Goal: Information Seeking & Learning: Learn about a topic

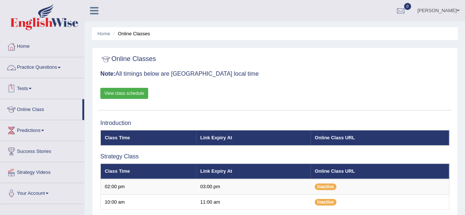
click at [64, 70] on link "Practice Questions" at bounding box center [42, 66] width 84 height 18
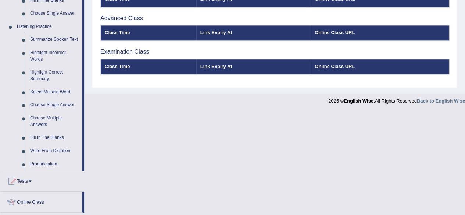
scroll to position [301, 0]
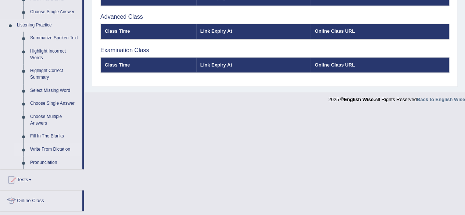
click at [57, 149] on link "Write From Dictation" at bounding box center [54, 149] width 55 height 13
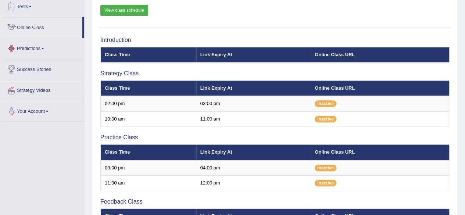
scroll to position [165, 0]
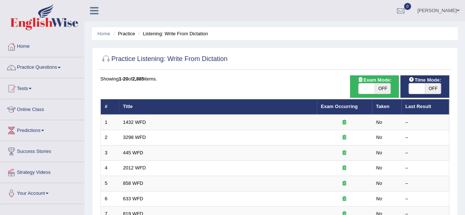
click at [2, 59] on link "Practice Questions" at bounding box center [42, 66] width 84 height 18
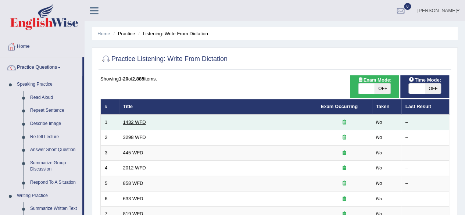
click at [134, 123] on link "1432 WFD" at bounding box center [134, 122] width 23 height 6
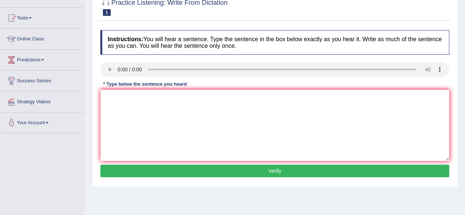
scroll to position [71, 0]
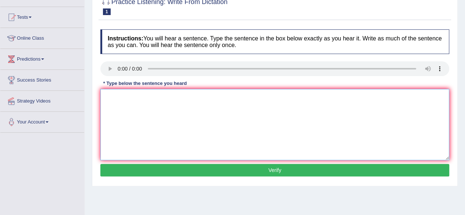
click at [146, 114] on textarea at bounding box center [274, 124] width 349 height 71
click at [131, 93] on textarea at bounding box center [274, 124] width 349 height 71
type textarea "most physical activities are benifical to your health"
click at [270, 173] on button "Verify" at bounding box center [274, 170] width 349 height 12
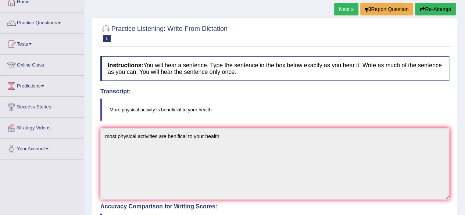
scroll to position [43, 0]
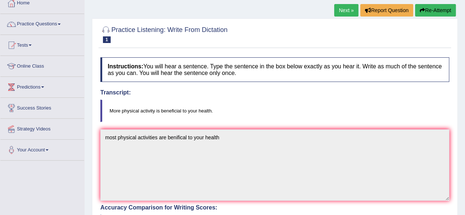
click at [340, 11] on link "Next »" at bounding box center [346, 10] width 24 height 12
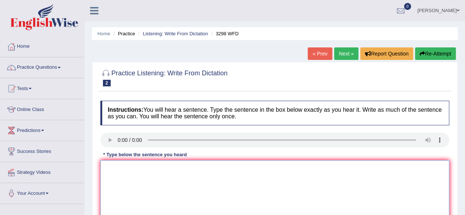
click at [144, 180] on textarea at bounding box center [274, 195] width 349 height 71
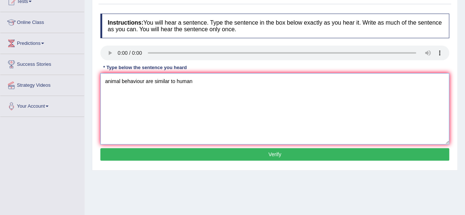
scroll to position [88, 0]
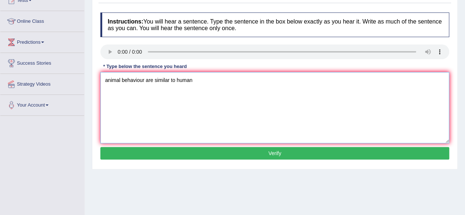
type textarea "animal behaviour are similar to human"
click at [289, 152] on button "Verify" at bounding box center [274, 153] width 349 height 12
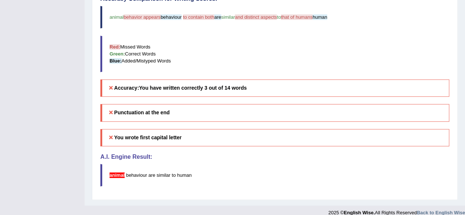
scroll to position [258, 0]
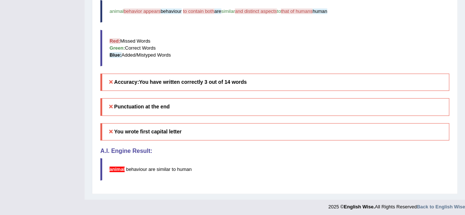
drag, startPoint x: 467, startPoint y: 69, endPoint x: 470, endPoint y: 143, distance: 73.2
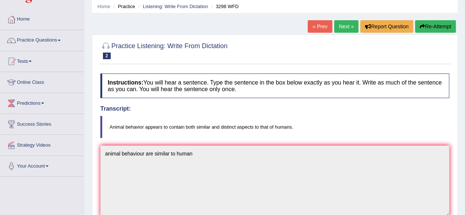
scroll to position [27, 0]
click at [340, 24] on link "Next »" at bounding box center [346, 27] width 24 height 12
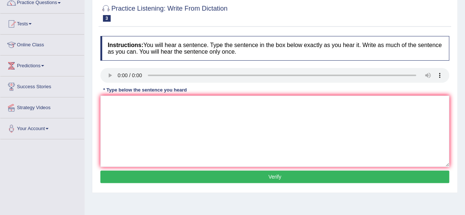
scroll to position [72, 0]
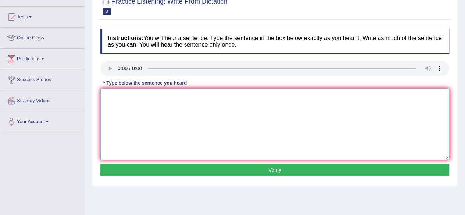
click at [134, 108] on textarea at bounding box center [274, 124] width 349 height 71
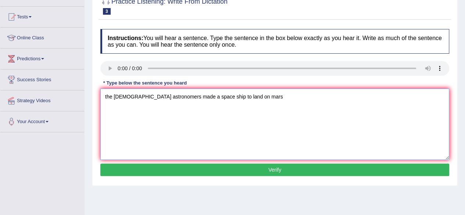
type textarea "the american astronomers made a space ship to land on mars"
click at [248, 168] on button "Verify" at bounding box center [274, 170] width 349 height 12
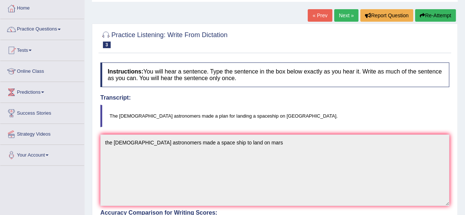
scroll to position [38, 0]
click at [347, 16] on link "Next »" at bounding box center [346, 16] width 24 height 12
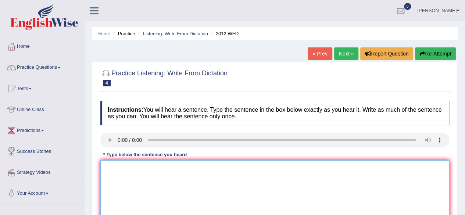
click at [148, 187] on textarea at bounding box center [274, 195] width 349 height 71
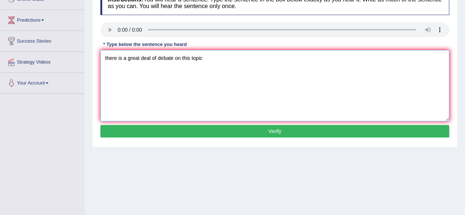
scroll to position [111, 0]
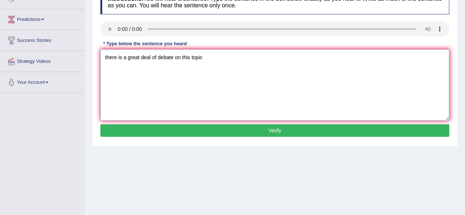
type textarea "there is a great deal of debate on this topic"
click at [330, 131] on button "Verify" at bounding box center [274, 130] width 349 height 12
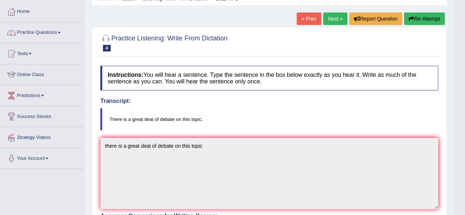
scroll to position [33, 0]
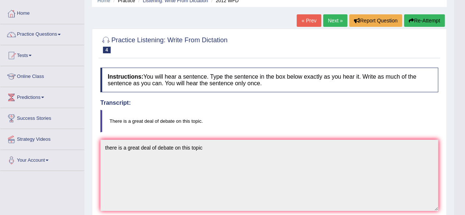
click at [411, 19] on icon "button" at bounding box center [411, 20] width 5 height 5
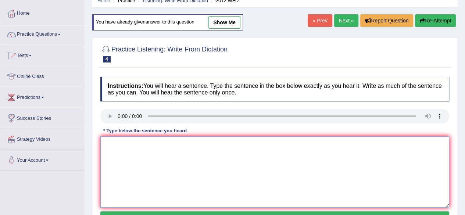
click at [142, 152] on textarea at bounding box center [274, 171] width 349 height 71
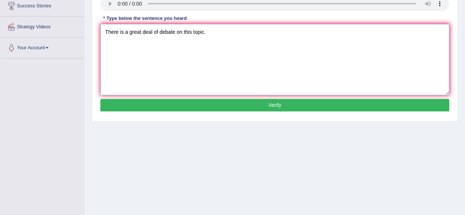
scroll to position [147, 0]
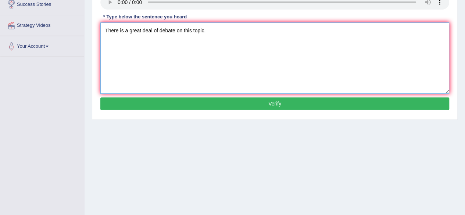
type textarea "There is a great deal of debate on this topic."
click at [365, 106] on button "Verify" at bounding box center [274, 103] width 349 height 12
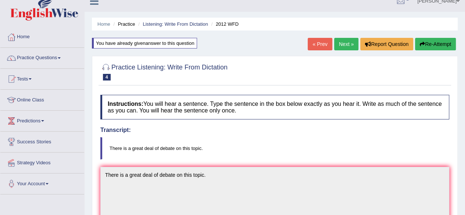
scroll to position [9, 0]
click at [340, 41] on link "Next »" at bounding box center [346, 44] width 24 height 12
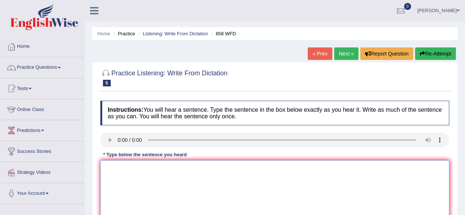
click at [148, 173] on textarea at bounding box center [274, 195] width 349 height 71
click at [128, 181] on textarea at bounding box center [274, 195] width 349 height 71
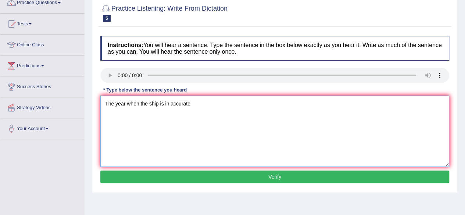
scroll to position [65, 0]
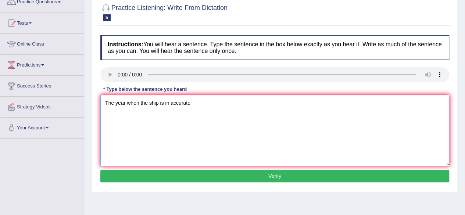
type textarea "The year when the ship is in accurate"
click at [349, 175] on button "Verify" at bounding box center [274, 176] width 349 height 12
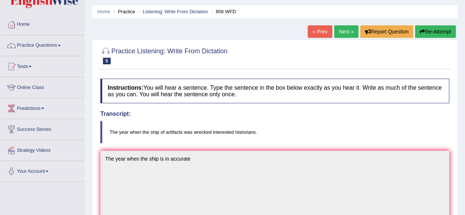
scroll to position [21, 0]
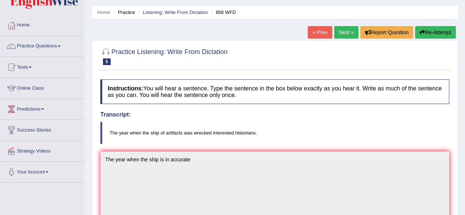
click at [349, 32] on link "Next »" at bounding box center [346, 32] width 24 height 12
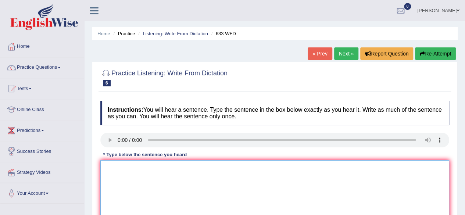
click at [123, 167] on textarea at bounding box center [274, 195] width 349 height 71
click at [143, 165] on textarea "Research shows that exercise makes us feel better make" at bounding box center [274, 195] width 349 height 71
click at [254, 169] on textarea "Research shows show that exercise makes us feel better make" at bounding box center [274, 195] width 349 height 71
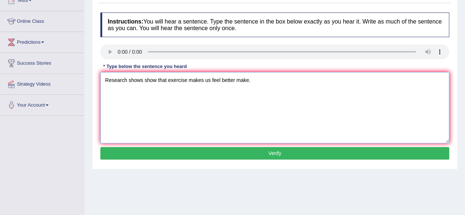
scroll to position [92, 0]
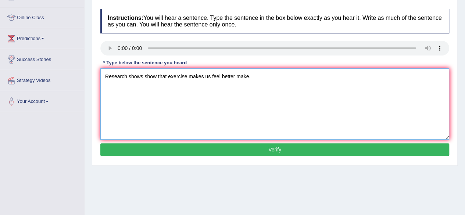
type textarea "Research shows show that exercise makes us feel better make."
click at [387, 151] on button "Verify" at bounding box center [274, 149] width 349 height 12
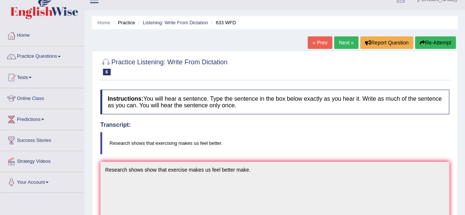
scroll to position [1, 0]
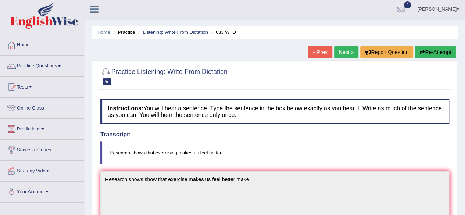
click at [352, 52] on link "Next »" at bounding box center [346, 52] width 24 height 12
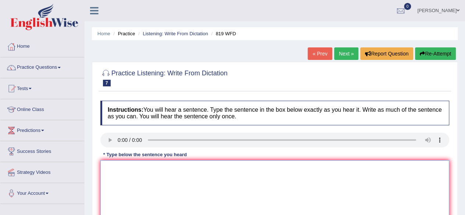
click at [126, 176] on textarea at bounding box center [274, 195] width 349 height 71
click at [165, 168] on textarea "Plants are able to continue grow in their there life" at bounding box center [274, 195] width 349 height 71
click at [230, 168] on textarea "Plants are able to continueous grow in their there life" at bounding box center [274, 195] width 349 height 71
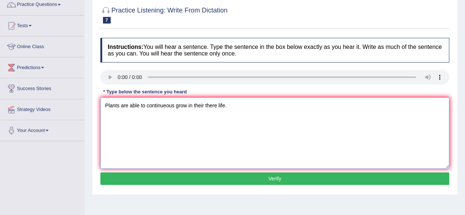
scroll to position [63, 0]
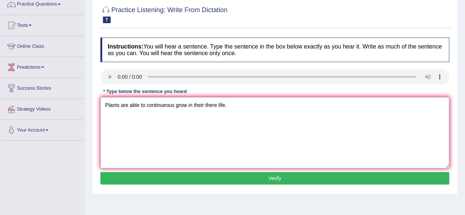
type textarea "Plants are able to continueous grow in their there life."
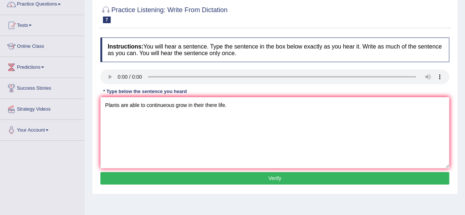
click at [308, 178] on button "Verify" at bounding box center [274, 178] width 349 height 12
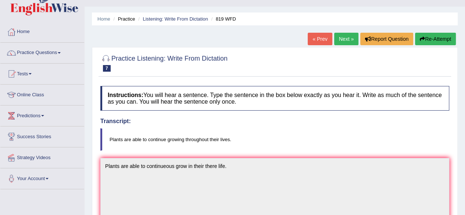
scroll to position [14, 0]
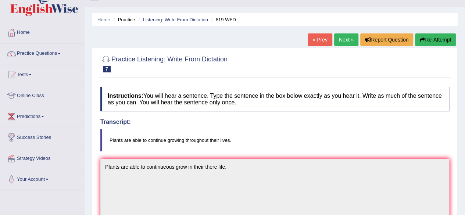
click at [341, 44] on link "Next »" at bounding box center [346, 39] width 24 height 12
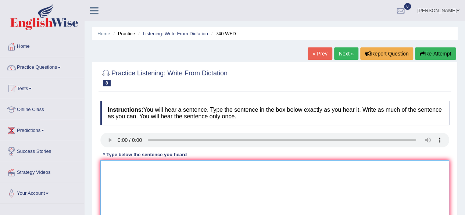
click at [129, 173] on textarea at bounding box center [274, 195] width 349 height 71
click at [108, 169] on textarea "a seriece of observation observetery take out of the class soon." at bounding box center [274, 195] width 349 height 71
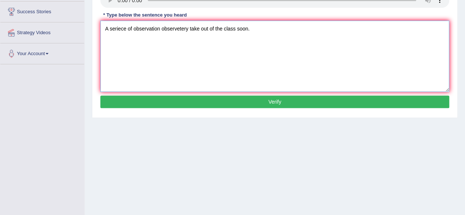
scroll to position [171, 0]
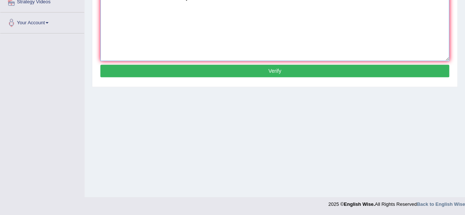
type textarea "A seriece of observation observetery take out of the class soon."
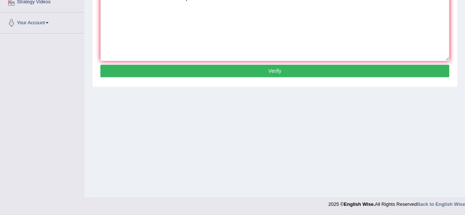
click at [407, 67] on button "Verify" at bounding box center [274, 71] width 349 height 12
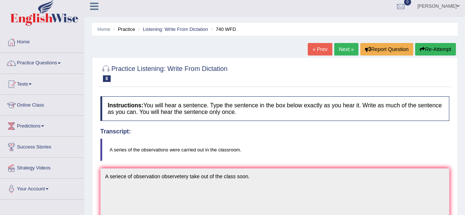
scroll to position [3, 0]
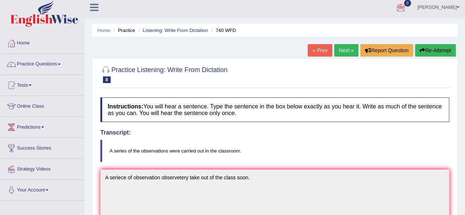
click at [343, 47] on link "Next »" at bounding box center [346, 50] width 24 height 12
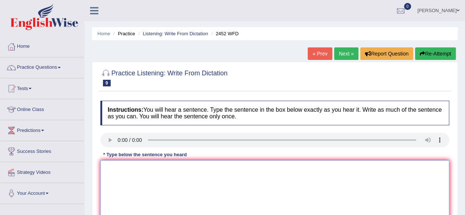
click at [145, 184] on textarea at bounding box center [274, 195] width 349 height 71
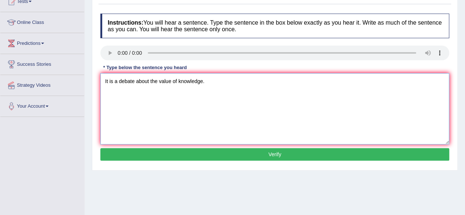
scroll to position [90, 0]
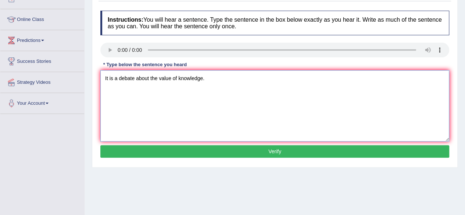
type textarea "It is a debate about the value of knowledge."
click at [359, 147] on button "Verify" at bounding box center [274, 151] width 349 height 12
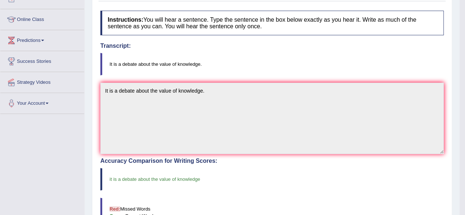
drag, startPoint x: 468, startPoint y: 63, endPoint x: 467, endPoint y: 105, distance: 42.6
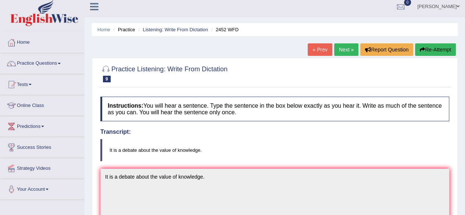
scroll to position [1, 0]
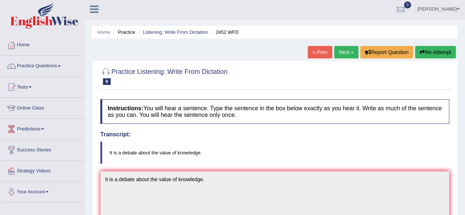
click at [345, 53] on link "Next »" at bounding box center [346, 52] width 24 height 12
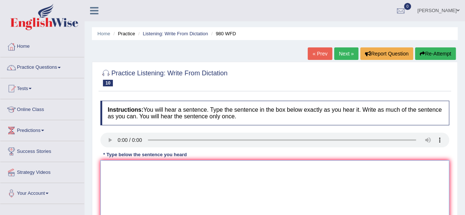
click at [126, 173] on textarea at bounding box center [274, 195] width 349 height 71
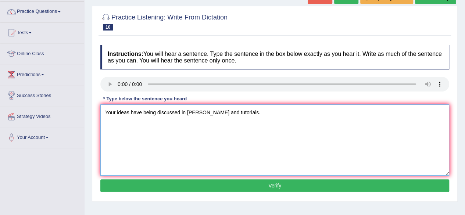
scroll to position [57, 0]
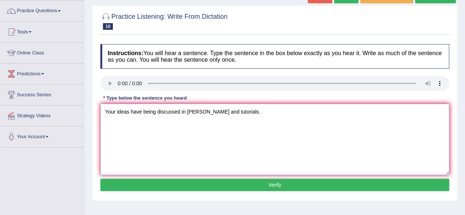
type textarea "Your ideas have being discussed in simenar simenars and tutorials."
click at [282, 186] on button "Verify" at bounding box center [274, 185] width 349 height 12
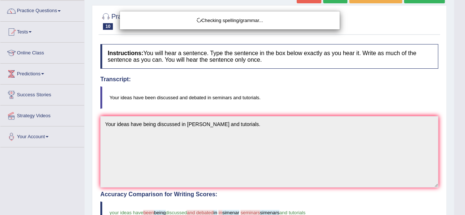
scroll to position [150, 0]
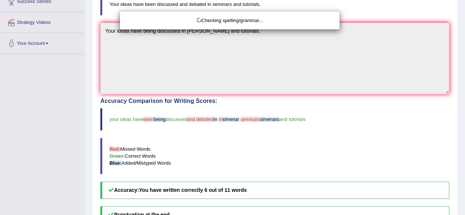
drag, startPoint x: 468, startPoint y: 34, endPoint x: 470, endPoint y: 74, distance: 40.1
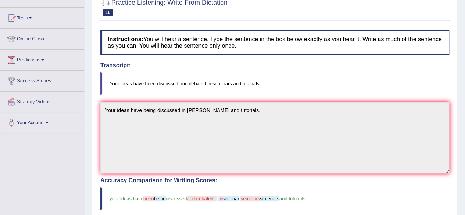
scroll to position [0, 0]
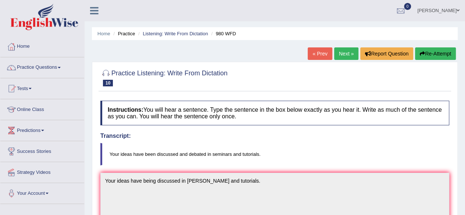
click at [344, 50] on link "Next »" at bounding box center [346, 53] width 24 height 12
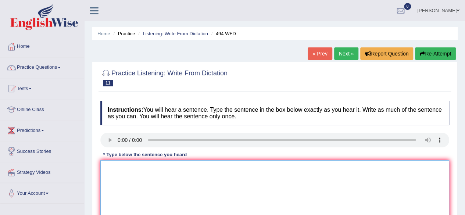
click at [135, 191] on textarea at bounding box center [274, 195] width 349 height 71
type textarea "t"
click at [117, 166] on textarea at bounding box center [274, 195] width 349 height 71
type textarea "t"
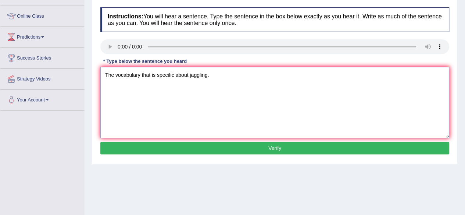
scroll to position [95, 0]
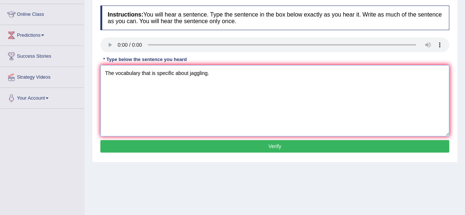
type textarea "The vocabulary that is specific about jaggling."
click at [330, 139] on div "Instructions: You will hear a sentence. Type the sentence in the box below exac…" at bounding box center [274, 80] width 352 height 157
click at [326, 141] on button "Verify" at bounding box center [274, 146] width 349 height 12
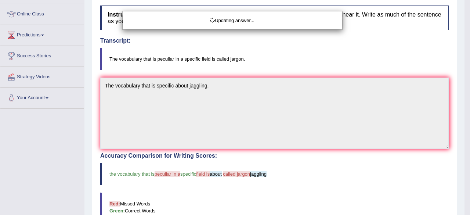
click at [465, 59] on html "Toggle navigation Home Practice Questions Speaking Practice Read Aloud Repeat S…" at bounding box center [235, 12] width 470 height 215
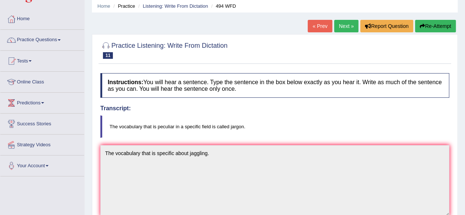
scroll to position [26, 0]
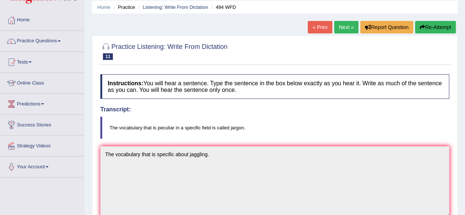
click at [345, 25] on link "Next »" at bounding box center [346, 27] width 24 height 12
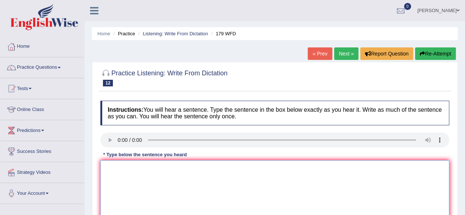
click at [124, 167] on textarea at bounding box center [274, 195] width 349 height 71
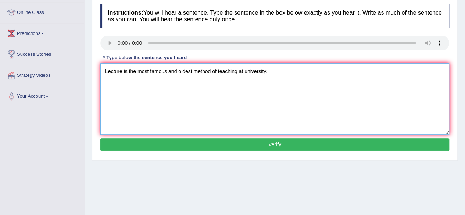
scroll to position [117, 0]
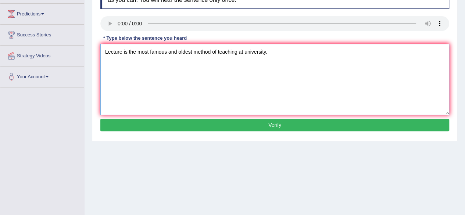
type textarea "Lecture is the most famous and oldest method of teaching at university."
click at [382, 120] on button "Verify" at bounding box center [274, 125] width 349 height 12
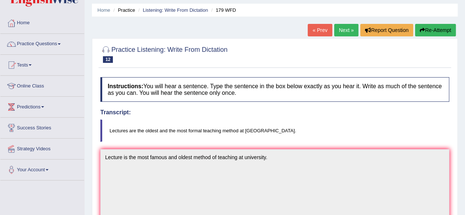
scroll to position [22, 0]
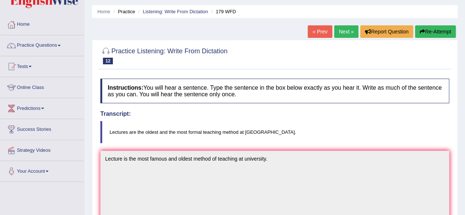
click at [340, 31] on link "Next »" at bounding box center [346, 31] width 24 height 12
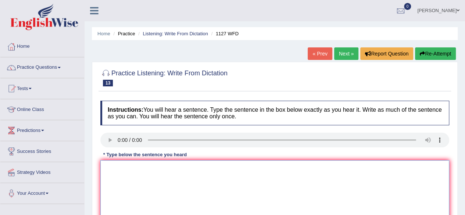
click at [126, 175] on textarea at bounding box center [274, 195] width 349 height 71
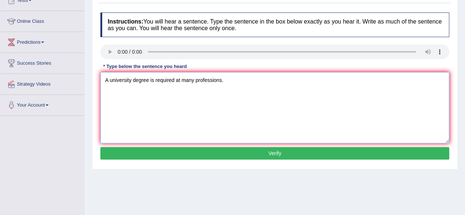
scroll to position [91, 0]
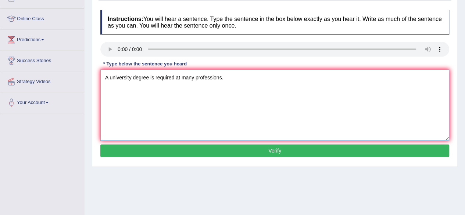
type textarea "A university degree is required at many professions."
click at [323, 151] on button "Verify" at bounding box center [274, 150] width 349 height 12
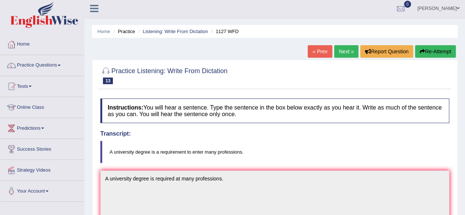
scroll to position [2, 0]
click at [338, 51] on link "Next »" at bounding box center [346, 51] width 24 height 12
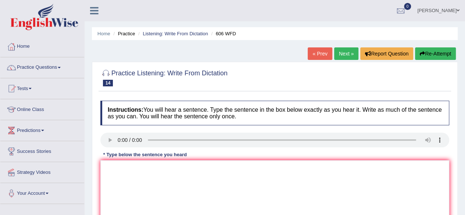
click at [345, 53] on link "Next »" at bounding box center [346, 53] width 24 height 12
click at [462, 60] on div "Home Practice Listening: Write From Dictation 1848 WFD « Prev Next » Report Que…" at bounding box center [275, 184] width 380 height 368
click at [426, 57] on button "Re-Attempt" at bounding box center [435, 53] width 41 height 12
click at [123, 169] on textarea at bounding box center [274, 195] width 349 height 71
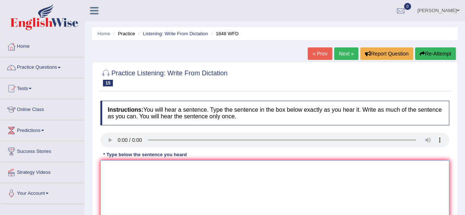
click at [123, 169] on textarea at bounding box center [274, 195] width 349 height 71
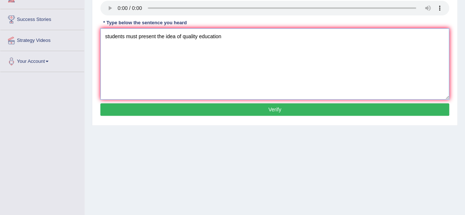
scroll to position [123, 0]
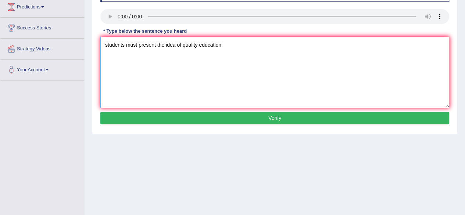
type textarea "students must present the idea of quality education"
click at [412, 120] on button "Verify" at bounding box center [274, 118] width 349 height 12
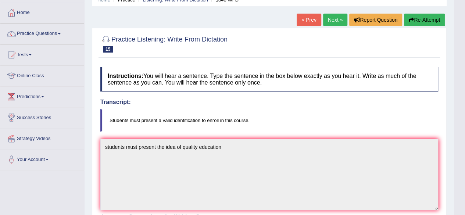
scroll to position [7, 0]
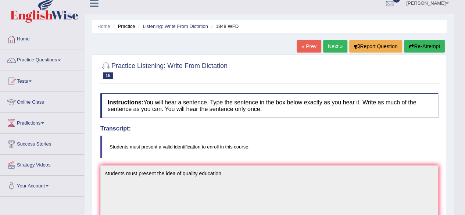
click at [336, 44] on link "Next »" at bounding box center [335, 46] width 24 height 12
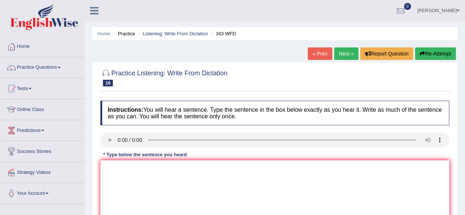
click at [333, 9] on ul "[PERSON_NAME] Toggle navigation Username: mohsinkamal Access Type: Online Subsc…" at bounding box center [332, 10] width 266 height 21
click at [111, 177] on textarea at bounding box center [274, 195] width 349 height 71
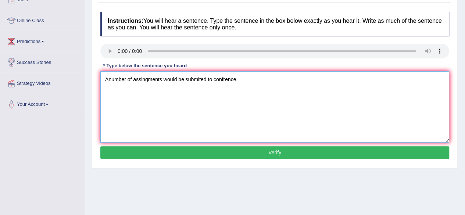
scroll to position [90, 0]
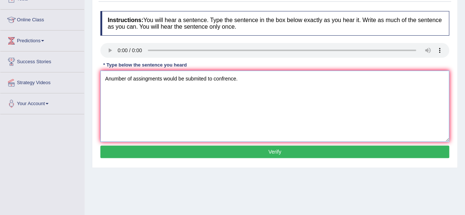
type textarea "Anumber of assingments would be submited to confrence."
click at [383, 155] on button "Verify" at bounding box center [274, 152] width 349 height 12
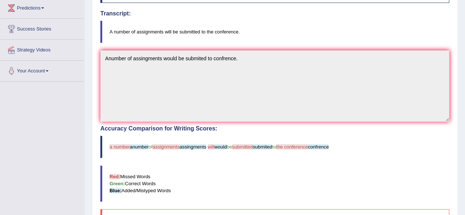
scroll to position [0, 0]
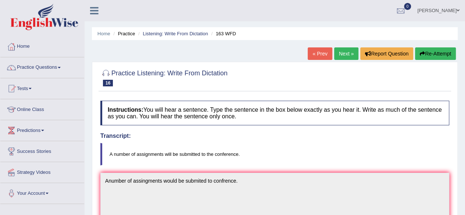
click at [347, 52] on link "Next »" at bounding box center [346, 53] width 24 height 12
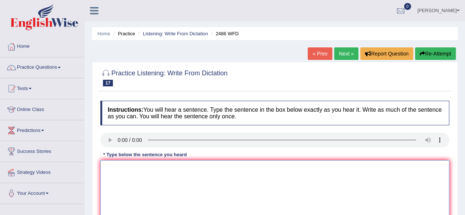
click at [231, 174] on textarea at bounding box center [274, 195] width 349 height 71
click at [122, 166] on textarea at bounding box center [274, 195] width 349 height 71
type textarea "i"
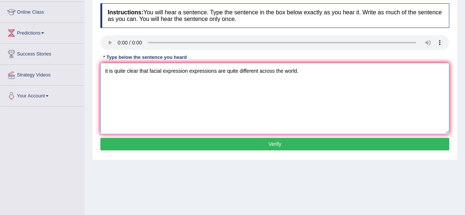
scroll to position [99, 0]
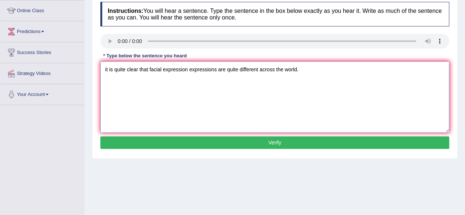
click at [105, 70] on textarea "it is quite clear that facial expression expressions are quite different across…" at bounding box center [274, 96] width 349 height 71
type textarea "It is quite clear that facial expression expressions are quite different across…"
click at [255, 139] on button "Verify" at bounding box center [274, 142] width 349 height 12
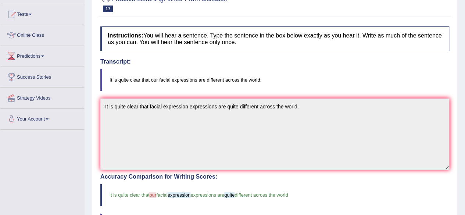
scroll to position [0, 0]
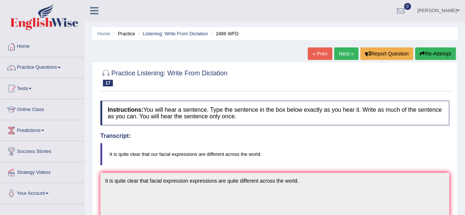
click at [348, 57] on link "Next »" at bounding box center [346, 53] width 24 height 12
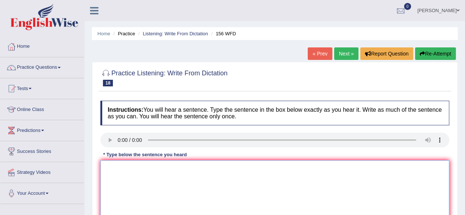
click at [129, 175] on textarea at bounding box center [274, 195] width 349 height 71
click at [138, 178] on textarea at bounding box center [274, 195] width 349 height 71
type textarea "a"
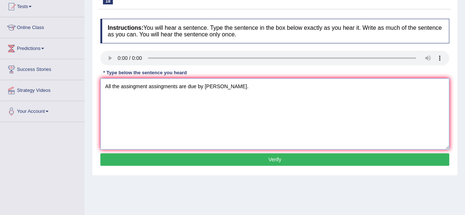
scroll to position [100, 0]
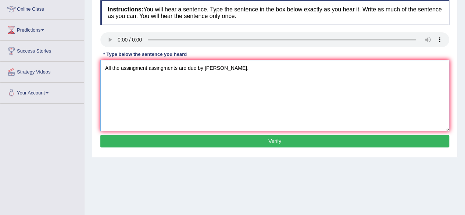
type textarea "All the assingment assingments are due by [PERSON_NAME]."
click at [225, 139] on button "Verify" at bounding box center [274, 141] width 349 height 12
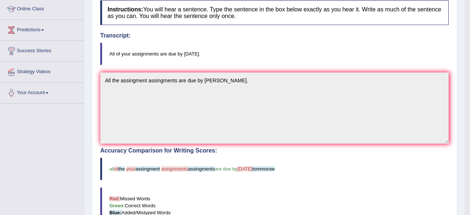
drag, startPoint x: 469, startPoint y: 58, endPoint x: 469, endPoint y: 103, distance: 44.8
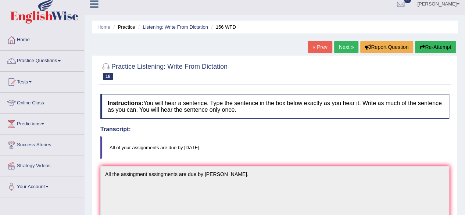
scroll to position [0, 0]
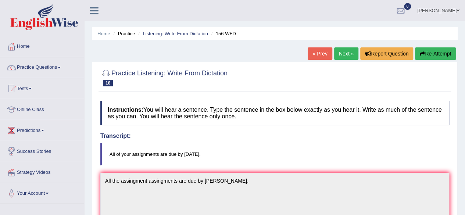
click at [343, 49] on link "Next »" at bounding box center [346, 53] width 24 height 12
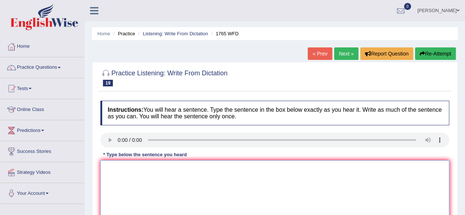
click at [139, 172] on textarea at bounding box center [274, 195] width 349 height 71
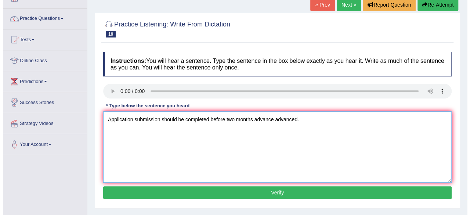
scroll to position [68, 0]
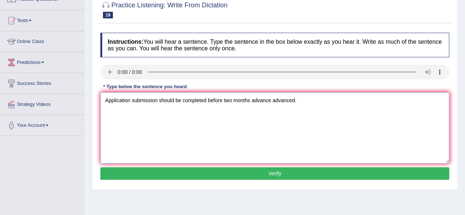
click at [183, 99] on textarea "Application submission should be completed before two months advance advanced." at bounding box center [274, 127] width 349 height 71
type textarea "Application submission should be submitted completed before two months advance …"
click at [242, 172] on button "Verify" at bounding box center [274, 173] width 349 height 12
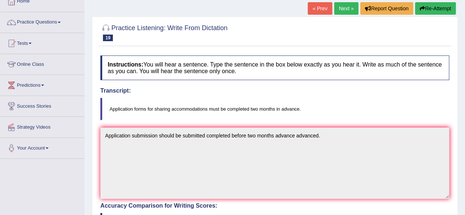
scroll to position [0, 0]
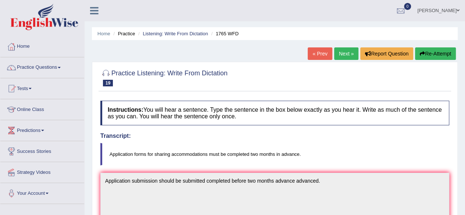
drag, startPoint x: 468, startPoint y: 50, endPoint x: 470, endPoint y: 0, distance: 49.7
click at [465, 0] on html "Toggle navigation Home Practice Questions Speaking Practice Read Aloud Repeat S…" at bounding box center [232, 107] width 465 height 215
click at [353, 56] on link "Next »" at bounding box center [346, 53] width 24 height 12
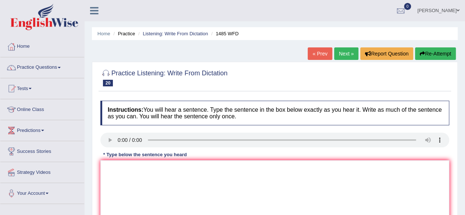
click at [147, 192] on div "Instructions: You will hear a sentence. Type the sentence in the box below exac…" at bounding box center [274, 175] width 352 height 157
click at [152, 176] on textarea at bounding box center [274, 195] width 349 height 71
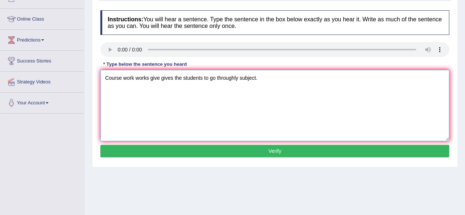
scroll to position [91, 0]
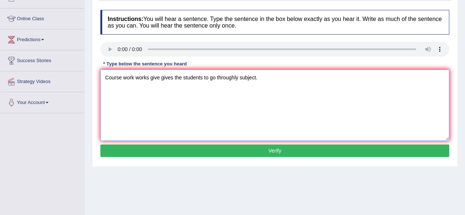
type textarea "Course work works give gives the students to go throughly subject."
click at [370, 149] on button "Verify" at bounding box center [274, 150] width 349 height 12
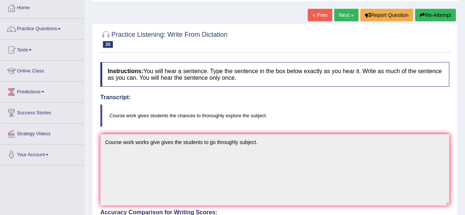
scroll to position [34, 0]
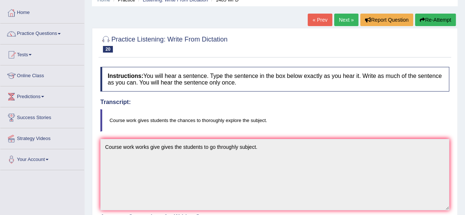
click at [347, 19] on link "Next »" at bounding box center [346, 20] width 24 height 12
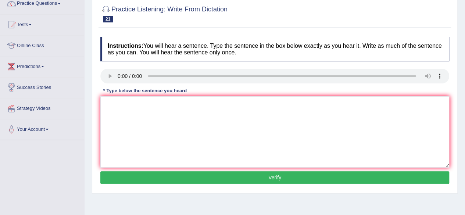
scroll to position [82, 0]
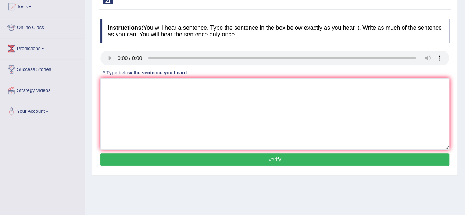
drag, startPoint x: 0, startPoint y: 0, endPoint x: 463, endPoint y: 89, distance: 471.5
click at [463, 89] on html "Toggle navigation Home Practice Questions Speaking Practice Read Aloud Repeat S…" at bounding box center [232, 25] width 465 height 215
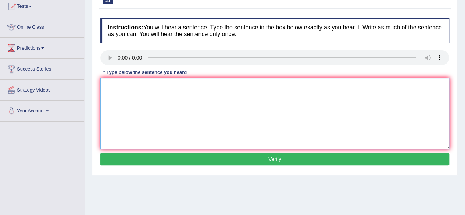
click at [125, 89] on textarea at bounding box center [274, 113] width 349 height 71
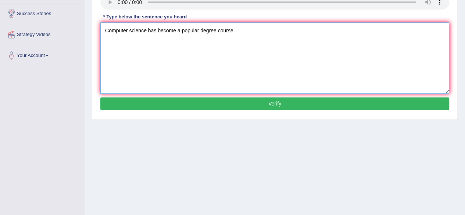
scroll to position [144, 0]
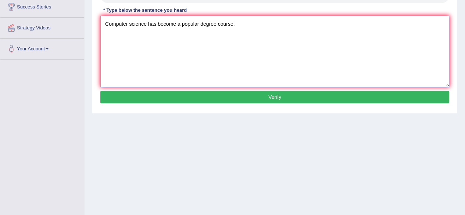
type textarea "Computer science has become a popular degree course."
click at [336, 94] on button "Verify" at bounding box center [274, 97] width 349 height 12
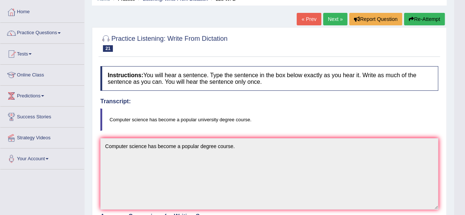
scroll to position [18, 0]
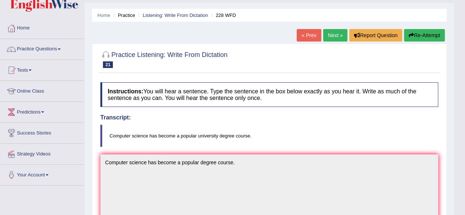
drag, startPoint x: 470, startPoint y: 47, endPoint x: 337, endPoint y: 32, distance: 134.2
click at [337, 32] on link "Next »" at bounding box center [335, 35] width 24 height 12
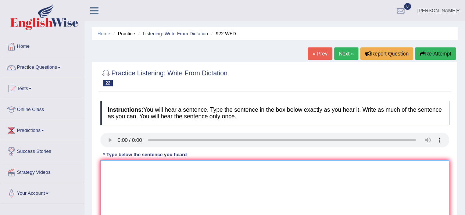
click at [140, 177] on textarea at bounding box center [274, 195] width 349 height 71
click at [153, 169] on textarea "students" at bounding box center [274, 195] width 349 height 71
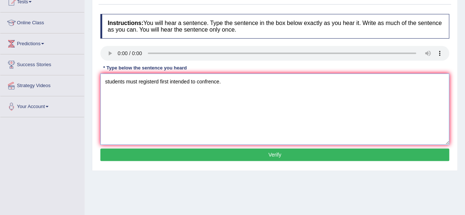
type textarea "students must registerd first intended to confrence."
click at [379, 152] on button "Verify" at bounding box center [274, 154] width 349 height 12
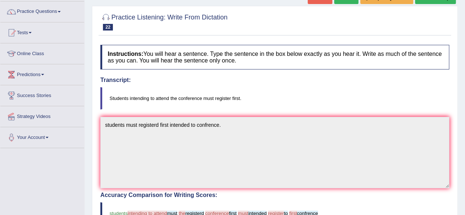
scroll to position [0, 0]
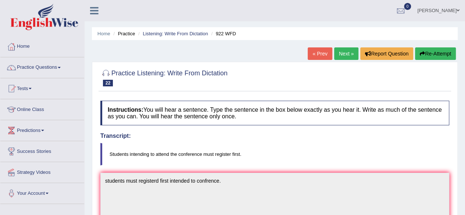
click at [350, 56] on link "Next »" at bounding box center [346, 53] width 24 height 12
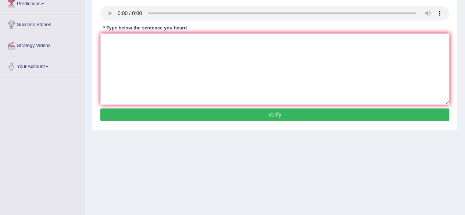
scroll to position [117, 0]
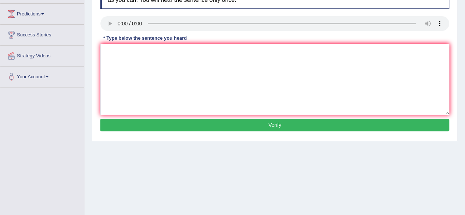
click at [120, 57] on textarea at bounding box center [274, 79] width 349 height 71
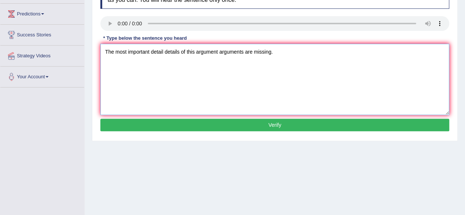
type textarea "The most important detail details of this argument arguments are missing."
click at [208, 125] on button "Verify" at bounding box center [274, 125] width 349 height 12
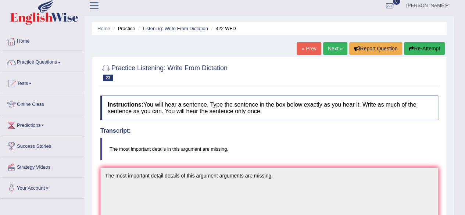
scroll to position [4, 0]
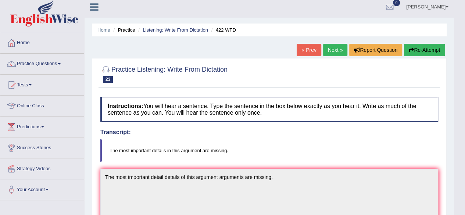
click at [336, 53] on link "Next »" at bounding box center [335, 50] width 24 height 12
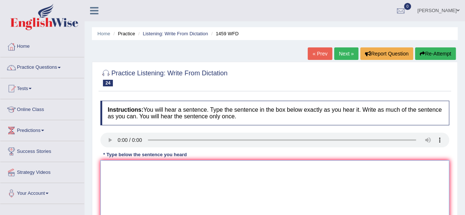
click at [128, 173] on textarea at bounding box center [274, 195] width 349 height 71
click at [216, 168] on textarea "All experiments and are keep in laboratery laborately" at bounding box center [274, 195] width 349 height 71
click at [230, 167] on textarea "All experiments and are keep in laboratery laborately" at bounding box center [274, 195] width 349 height 71
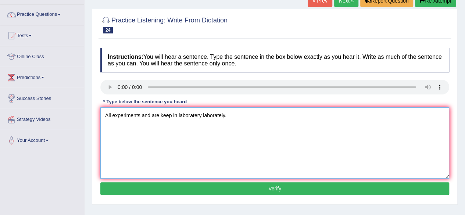
scroll to position [54, 0]
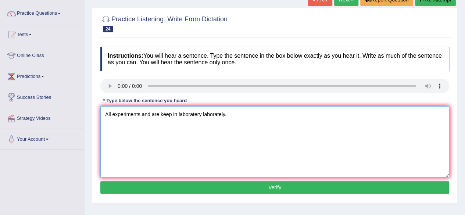
click at [141, 114] on textarea "All experiments and are keep in laboratery laborately." at bounding box center [274, 141] width 349 height 71
type textarea "All experiments of students and are keep in laboratery laborately."
click at [224, 185] on button "Verify" at bounding box center [274, 187] width 349 height 12
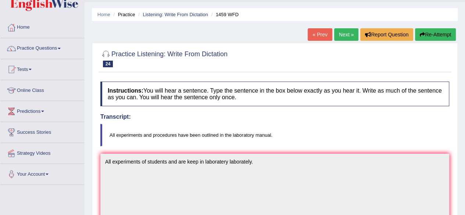
scroll to position [0, 0]
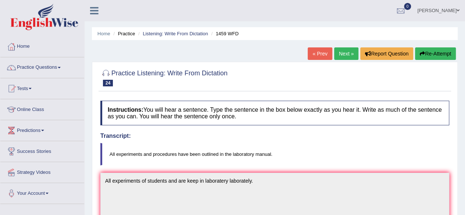
click at [346, 48] on link "Next »" at bounding box center [346, 53] width 24 height 12
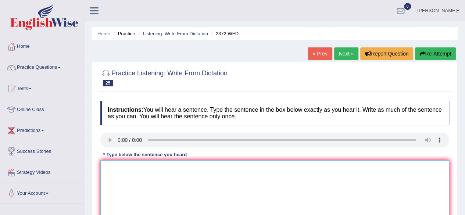
click at [129, 173] on textarea at bounding box center [274, 195] width 349 height 71
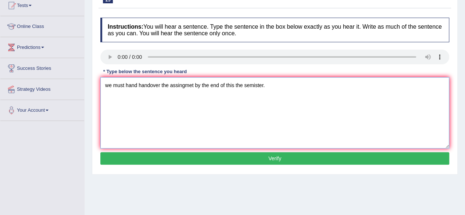
scroll to position [87, 0]
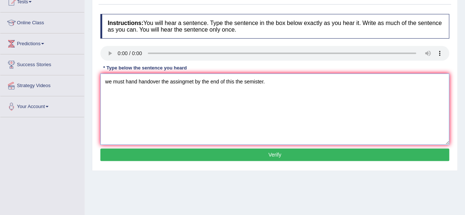
type textarea "we must hand handover the assingmet by the end of this the semister."
click at [309, 155] on button "Verify" at bounding box center [274, 154] width 349 height 12
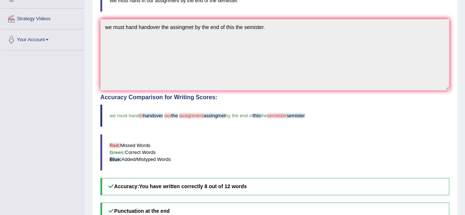
scroll to position [10, 0]
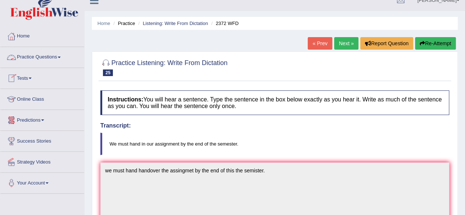
click at [60, 55] on link "Practice Questions" at bounding box center [42, 56] width 84 height 18
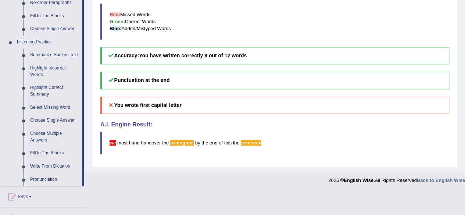
scroll to position [287, 0]
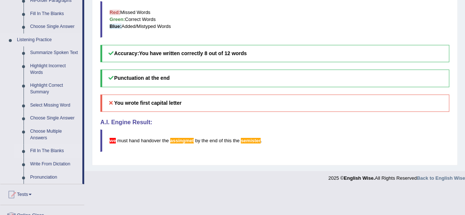
click at [34, 152] on link "Fill In The Blanks" at bounding box center [54, 150] width 55 height 13
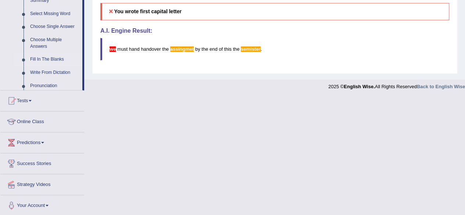
scroll to position [380, 0]
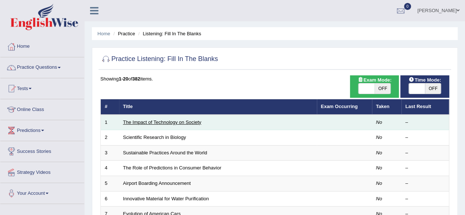
click at [138, 120] on link "The Impact of Technology on Society" at bounding box center [162, 122] width 78 height 6
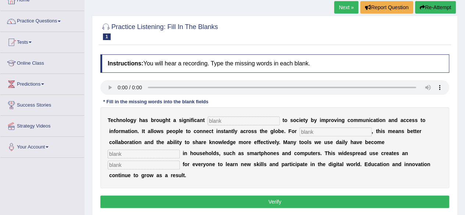
scroll to position [49, 0]
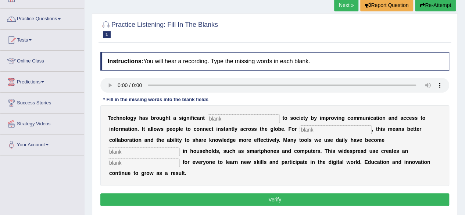
click at [248, 117] on input "text" at bounding box center [244, 118] width 72 height 9
type input "benefit"
click at [311, 129] on input "text" at bounding box center [336, 129] width 72 height 9
type input "humans"
click at [173, 152] on input "text" at bounding box center [144, 151] width 72 height 9
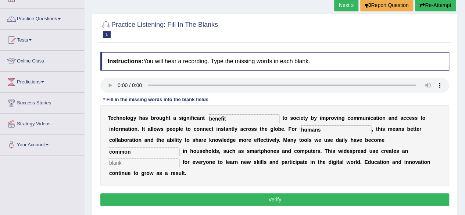
type input "common"
click at [173, 163] on input "text" at bounding box center [144, 162] width 72 height 9
type input "opportunity"
click at [209, 196] on button "Verify" at bounding box center [274, 199] width 349 height 12
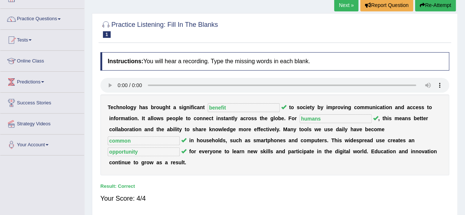
click at [352, 9] on link "Next »" at bounding box center [346, 5] width 24 height 12
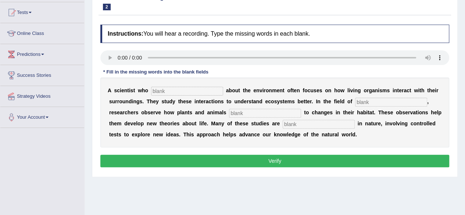
scroll to position [78, 0]
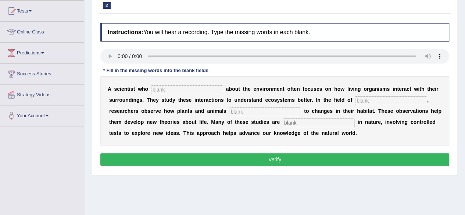
click at [171, 91] on input "text" at bounding box center [187, 89] width 72 height 9
type input "cares"
click at [398, 100] on input "text" at bounding box center [391, 100] width 72 height 9
type input "biology"
click at [298, 119] on input "text" at bounding box center [319, 122] width 72 height 9
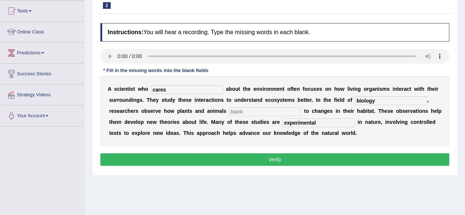
type input "experimental"
click at [304, 158] on button "Verify" at bounding box center [274, 159] width 349 height 12
click at [282, 112] on input "text" at bounding box center [265, 111] width 72 height 9
type input "are"
click at [289, 158] on button "Verify" at bounding box center [274, 159] width 349 height 12
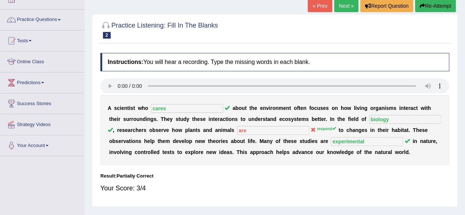
scroll to position [48, 0]
click at [343, 6] on link "Next »" at bounding box center [346, 6] width 24 height 12
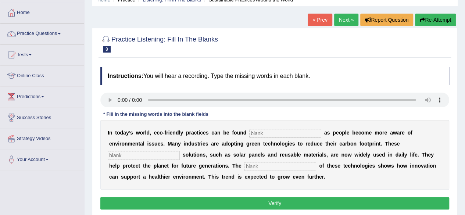
scroll to position [35, 0]
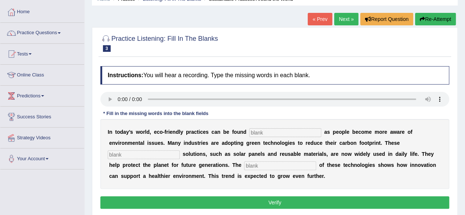
click at [273, 132] on input "text" at bounding box center [285, 132] width 72 height 9
type input "everywhere"
click at [172, 150] on input "text" at bounding box center [144, 154] width 72 height 9
type input "sustainability"
click at [270, 162] on input "text" at bounding box center [280, 165] width 72 height 9
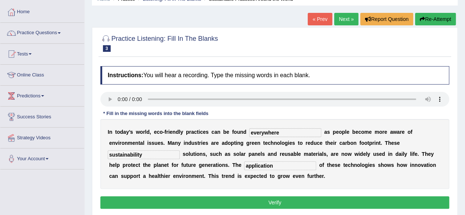
type input "application"
click at [267, 202] on button "Verify" at bounding box center [274, 202] width 349 height 12
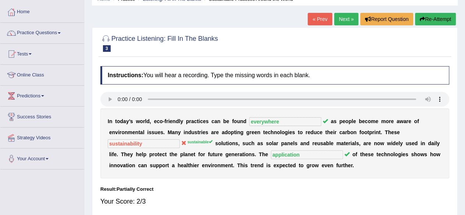
click at [348, 23] on link "Next »" at bounding box center [346, 19] width 24 height 12
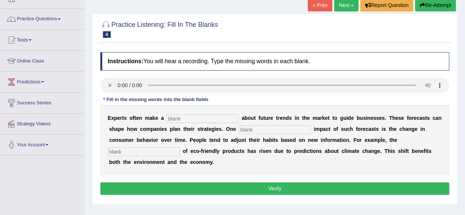
scroll to position [64, 0]
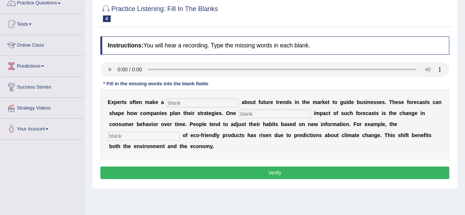
click at [211, 105] on input "text" at bounding box center [202, 102] width 72 height 9
click at [182, 102] on input "preduction" at bounding box center [202, 102] width 72 height 9
click at [207, 105] on input "predection" at bounding box center [202, 102] width 72 height 9
type input "predection"
click at [271, 112] on input "text" at bounding box center [275, 114] width 72 height 9
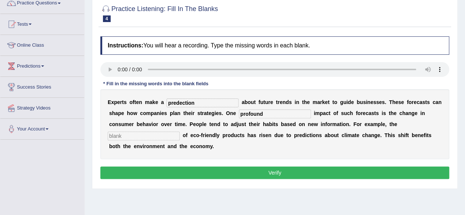
type input "profound"
click at [166, 137] on input "text" at bounding box center [144, 136] width 72 height 9
type input "consumption"
click at [251, 171] on button "Verify" at bounding box center [274, 172] width 349 height 12
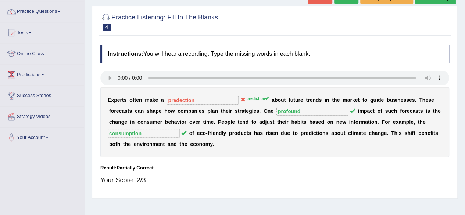
scroll to position [0, 0]
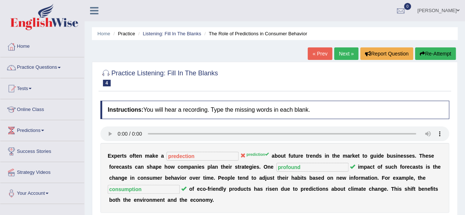
click at [345, 53] on link "Next »" at bounding box center [346, 53] width 24 height 12
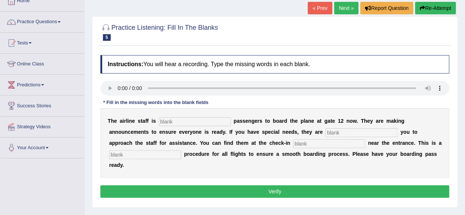
scroll to position [45, 0]
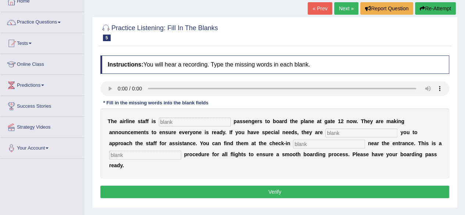
click at [203, 123] on input "text" at bounding box center [195, 122] width 72 height 9
type input "inviting"
click at [343, 130] on input "text" at bounding box center [361, 133] width 72 height 9
type input "requiring"
click at [315, 141] on input "text" at bounding box center [329, 144] width 72 height 9
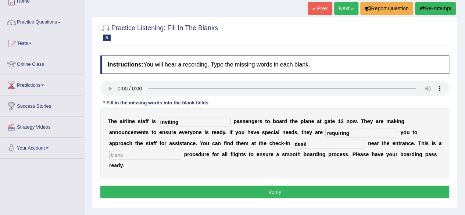
type input "desk"
click at [158, 153] on input "text" at bounding box center [145, 155] width 72 height 9
type input "regular"
click at [207, 193] on button "Verify" at bounding box center [274, 192] width 349 height 12
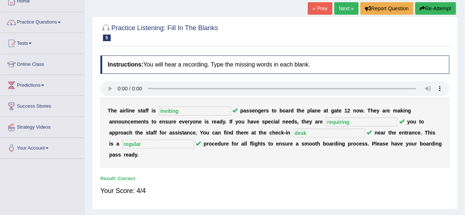
click at [341, 11] on link "Next »" at bounding box center [346, 8] width 24 height 12
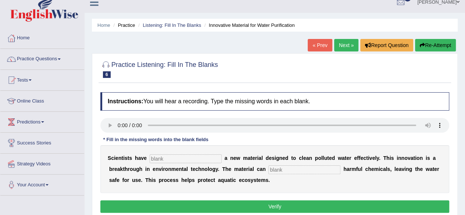
scroll to position [10, 0]
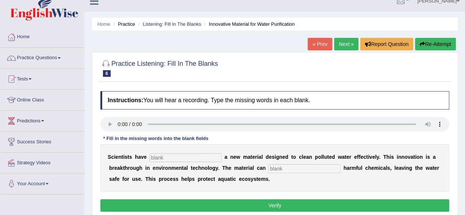
click at [169, 162] on div "S c i e n t i s t s h a v e a n e w m a t e r i a l d e s i g n e d t o c l e a…" at bounding box center [274, 168] width 349 height 48
click at [165, 161] on div "S c i e n t i s t s h a v e a n e w m a t e r i a l d e s i g n e d t o c l e a…" at bounding box center [274, 168] width 349 height 48
click at [198, 157] on input "text" at bounding box center [186, 157] width 72 height 9
type input "made"
click at [306, 171] on input "text" at bounding box center [304, 168] width 72 height 9
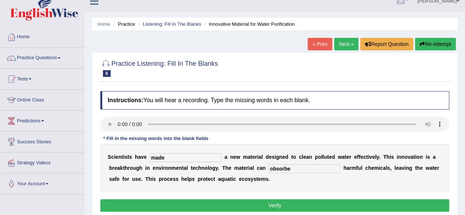
type input "obsorbe"
click at [255, 205] on button "Verify" at bounding box center [274, 205] width 349 height 12
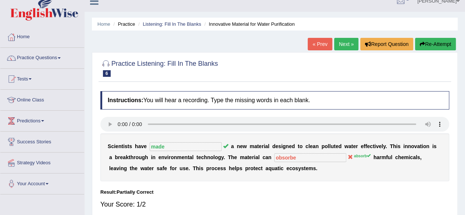
click at [339, 44] on link "Next »" at bounding box center [346, 44] width 24 height 12
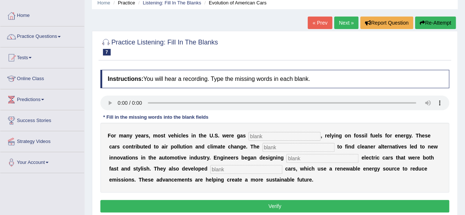
scroll to position [33, 0]
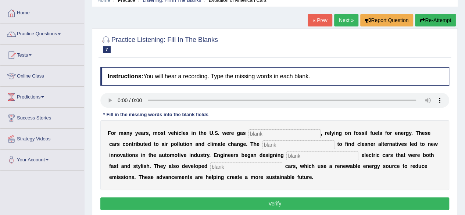
click at [258, 131] on input "text" at bounding box center [284, 133] width 72 height 9
type input "powerd"
click at [271, 144] on input "text" at bounding box center [298, 144] width 72 height 9
type input "urgencies"
click at [317, 158] on input "text" at bounding box center [322, 155] width 72 height 9
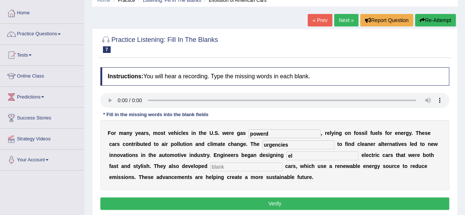
type input "e"
type input "some"
click at [255, 167] on input "text" at bounding box center [246, 166] width 72 height 9
type input "hydrogen"
click at [251, 199] on button "Verify" at bounding box center [274, 203] width 349 height 12
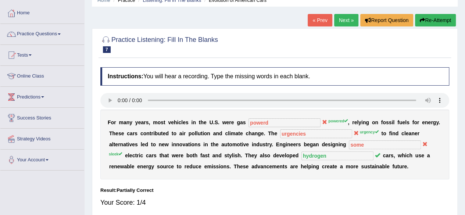
click at [342, 21] on link "Next »" at bounding box center [346, 20] width 24 height 12
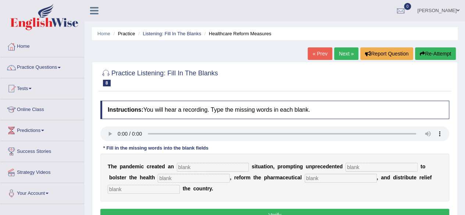
click at [198, 165] on input "text" at bounding box center [213, 167] width 72 height 9
type input "urgent"
click at [363, 166] on input "text" at bounding box center [381, 167] width 72 height 9
type input "contribution"
click at [201, 180] on input "text" at bounding box center [194, 178] width 72 height 9
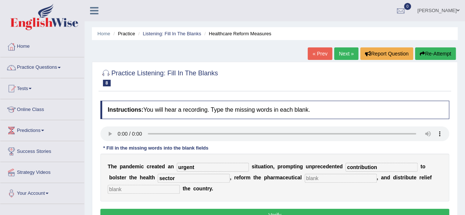
type input "sector"
click at [333, 178] on input "text" at bounding box center [341, 178] width 72 height 9
click at [168, 191] on input "text" at bounding box center [144, 189] width 72 height 9
type input "of"
click at [207, 209] on button "Verify" at bounding box center [274, 215] width 349 height 12
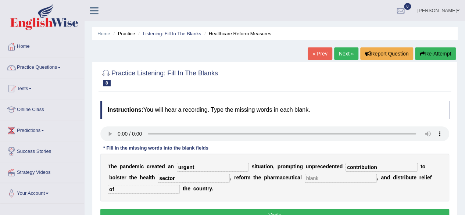
click at [317, 177] on input "text" at bounding box center [341, 178] width 72 height 9
type input "and"
click at [271, 210] on button "Verify" at bounding box center [274, 215] width 349 height 12
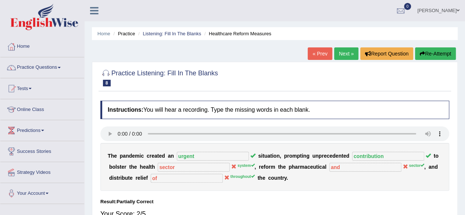
click at [339, 58] on link "Next »" at bounding box center [346, 53] width 24 height 12
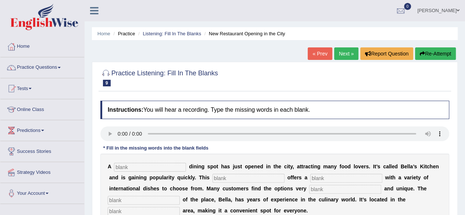
click at [135, 166] on input "text" at bounding box center [150, 167] width 72 height 9
type input "new"
click at [236, 175] on input "text" at bounding box center [248, 178] width 72 height 9
type input "restaurent"
click at [323, 175] on input "text" at bounding box center [346, 178] width 72 height 9
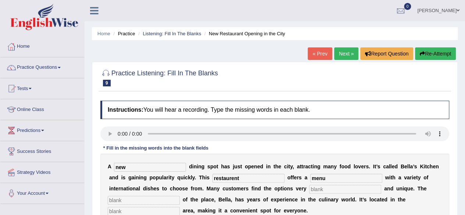
type input "menu"
click at [328, 189] on input "text" at bounding box center [345, 189] width 72 height 9
type input "intresting"
click at [168, 199] on input "text" at bounding box center [144, 200] width 72 height 9
type input "owner"
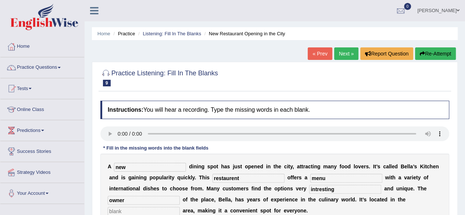
click at [170, 210] on input "text" at bounding box center [144, 211] width 72 height 9
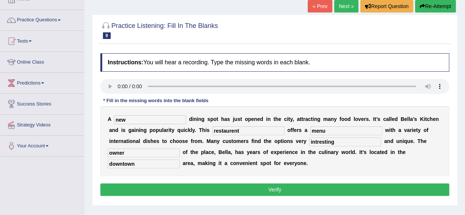
scroll to position [51, 0]
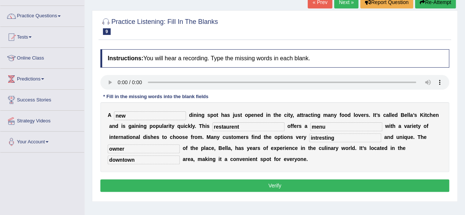
type input "downtown"
click at [335, 180] on button "Verify" at bounding box center [274, 185] width 349 height 12
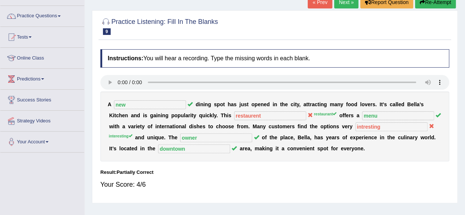
click at [335, 4] on link "Next »" at bounding box center [346, 2] width 24 height 12
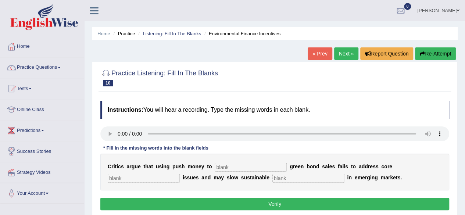
click at [231, 164] on input "text" at bounding box center [251, 167] width 72 height 9
type input "boost"
click at [163, 179] on input "text" at bounding box center [144, 178] width 72 height 9
click at [292, 179] on input "text" at bounding box center [308, 178] width 72 height 9
type input "development"
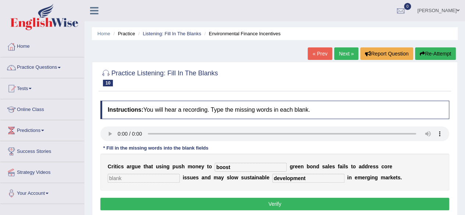
click at [173, 178] on input "text" at bounding box center [144, 178] width 72 height 9
type input "failing"
click at [252, 201] on button "Verify" at bounding box center [274, 204] width 349 height 12
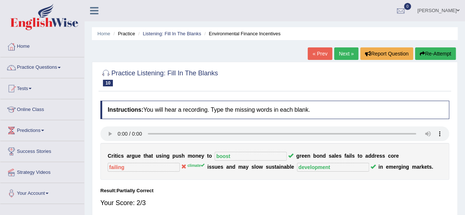
click at [345, 51] on link "Next »" at bounding box center [346, 53] width 24 height 12
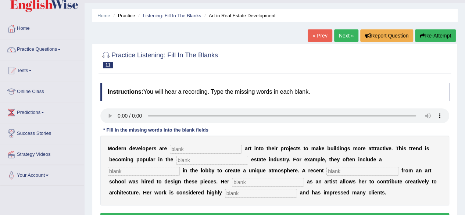
scroll to position [32, 0]
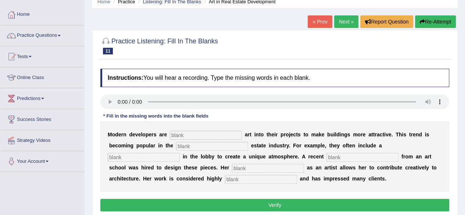
click at [213, 134] on input "text" at bounding box center [206, 135] width 72 height 9
type input "incorporating"
click at [208, 145] on input "text" at bounding box center [212, 146] width 72 height 9
type input "real"
click at [153, 155] on input "text" at bounding box center [144, 157] width 72 height 9
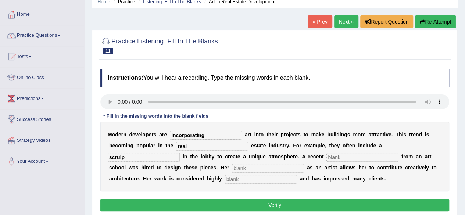
type input "scrulp"
click at [336, 157] on input "text" at bounding box center [362, 157] width 72 height 9
type input "g"
click at [342, 156] on input "gradution" at bounding box center [362, 157] width 72 height 9
type input "graduation"
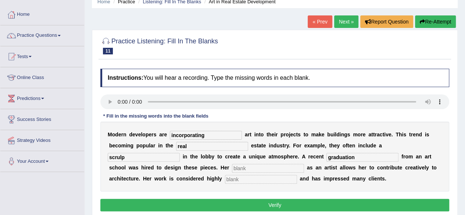
click at [247, 169] on input "text" at bounding box center [268, 168] width 72 height 9
type input "proposal"
click at [268, 178] on input "text" at bounding box center [261, 179] width 72 height 9
type input "professional"
click at [285, 203] on button "Verify" at bounding box center [274, 205] width 349 height 12
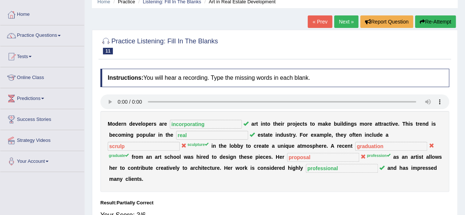
click at [285, 203] on div "Result:" at bounding box center [274, 202] width 349 height 7
click at [352, 21] on link "Next »" at bounding box center [346, 21] width 24 height 12
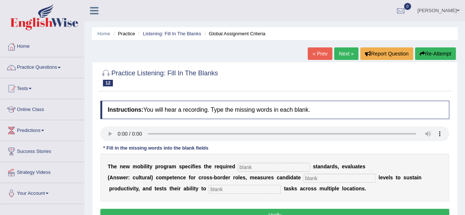
click at [271, 165] on input "text" at bounding box center [274, 167] width 72 height 9
type input "qualification"
click at [326, 177] on input "text" at bounding box center [340, 178] width 72 height 9
type input "energy"
click at [242, 189] on input "text" at bounding box center [245, 189] width 72 height 9
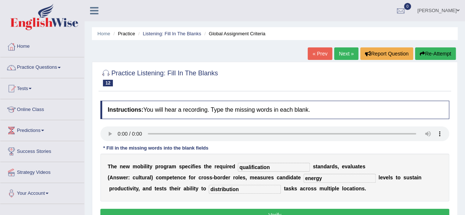
type input "distribution"
click at [261, 211] on button "Verify" at bounding box center [274, 215] width 349 height 12
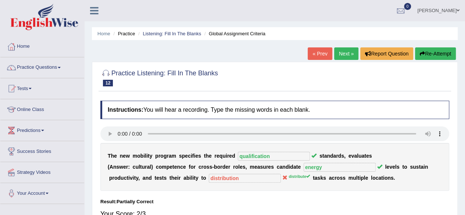
click at [347, 51] on link "Next »" at bounding box center [346, 53] width 24 height 12
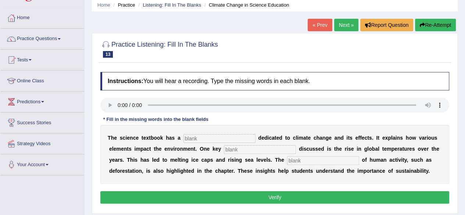
scroll to position [28, 0]
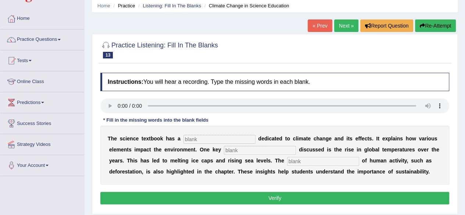
click at [207, 137] on input "text" at bounding box center [219, 139] width 72 height 9
type input "section"
click at [268, 152] on input "text" at bounding box center [260, 150] width 72 height 9
type input "factor"
click at [330, 158] on input "text" at bounding box center [323, 161] width 72 height 9
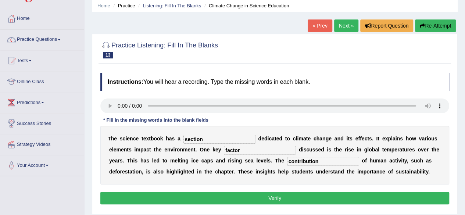
type input "contribution"
click at [296, 196] on button "Verify" at bounding box center [274, 198] width 349 height 12
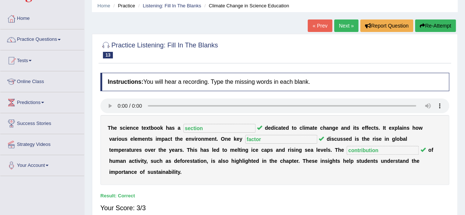
click at [340, 27] on link "Next »" at bounding box center [346, 25] width 24 height 12
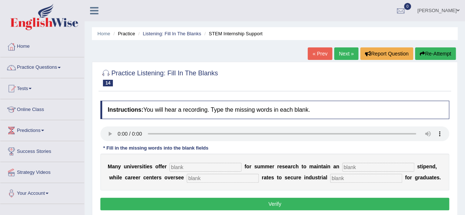
click at [190, 166] on input "text" at bounding box center [205, 167] width 72 height 9
click at [182, 165] on input "subsities" at bounding box center [205, 167] width 72 height 9
type input "subsities"
click at [362, 168] on input "text" at bounding box center [378, 167] width 72 height 9
type input "energy"
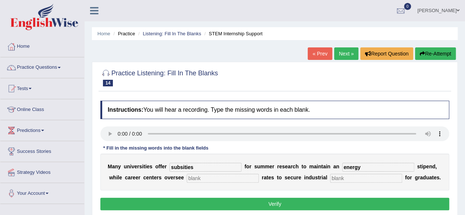
click at [210, 178] on input "text" at bounding box center [223, 178] width 72 height 9
click at [199, 178] on input "plcement" at bounding box center [223, 178] width 72 height 9
type input "placement"
click at [348, 179] on input "text" at bounding box center [366, 178] width 72 height 9
type input "experience"
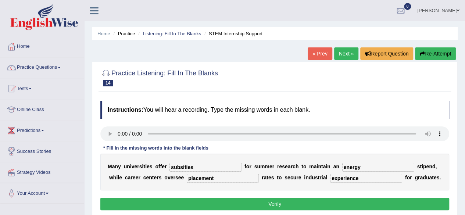
click at [316, 201] on button "Verify" at bounding box center [274, 204] width 349 height 12
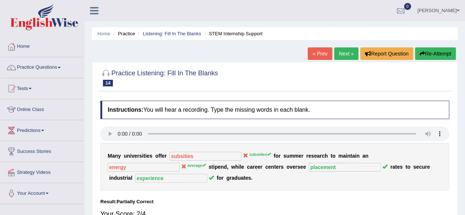
click at [336, 52] on link "Next »" at bounding box center [346, 53] width 24 height 12
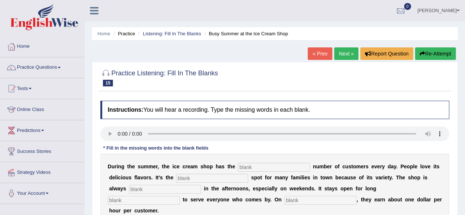
click at [260, 166] on input "text" at bounding box center [274, 167] width 72 height 9
type input "same"
click at [218, 174] on input "text" at bounding box center [212, 178] width 72 height 9
click at [196, 178] on input "favourate" at bounding box center [212, 178] width 72 height 9
click at [217, 176] on input "favouraite" at bounding box center [212, 178] width 72 height 9
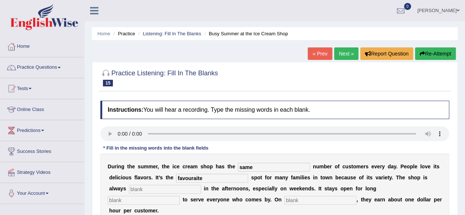
click at [191, 178] on input "favouraite" at bounding box center [212, 178] width 72 height 9
click at [191, 180] on input "favoraite" at bounding box center [212, 178] width 72 height 9
click at [202, 179] on input "favorite" at bounding box center [212, 178] width 72 height 9
click at [196, 178] on input "favourate" at bounding box center [212, 178] width 72 height 9
click at [191, 178] on input "favourite" at bounding box center [212, 178] width 72 height 9
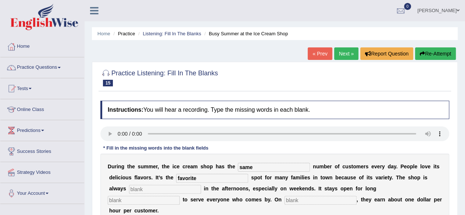
click at [204, 178] on input "favorite" at bounding box center [212, 178] width 72 height 9
type input "f"
type input "favorite"
click at [177, 188] on input "text" at bounding box center [165, 189] width 72 height 9
type input "busy"
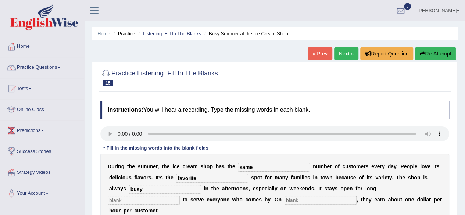
click at [170, 197] on input "text" at bounding box center [144, 200] width 72 height 9
type input "hours"
click at [302, 197] on input "text" at bounding box center [320, 200] width 72 height 9
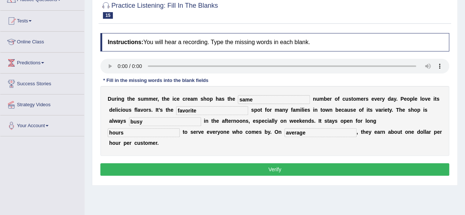
scroll to position [70, 0]
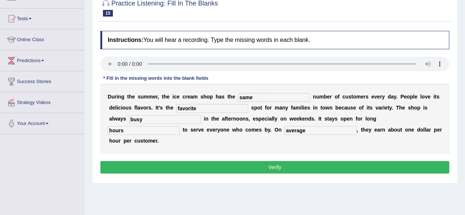
type input "average"
click at [397, 168] on button "Verify" at bounding box center [274, 167] width 349 height 12
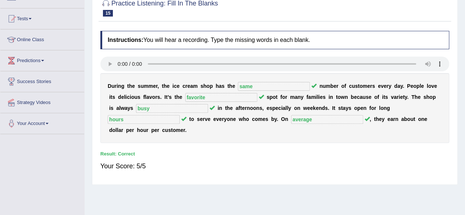
scroll to position [0, 0]
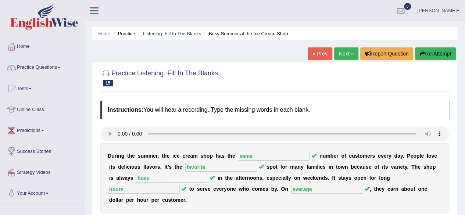
click at [345, 53] on link "Next »" at bounding box center [346, 53] width 24 height 12
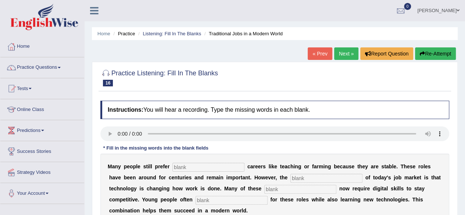
click at [183, 164] on input "text" at bounding box center [208, 167] width 72 height 9
type input "traditional"
type input "reality"
click at [274, 188] on input "text" at bounding box center [300, 189] width 72 height 9
type input "jobs"
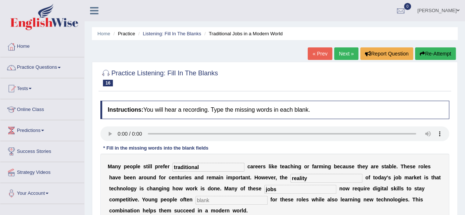
click at [240, 202] on input "text" at bounding box center [232, 200] width 72 height 9
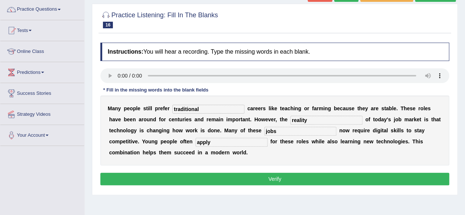
scroll to position [58, 0]
type input "apply"
click at [301, 182] on button "Verify" at bounding box center [274, 179] width 349 height 12
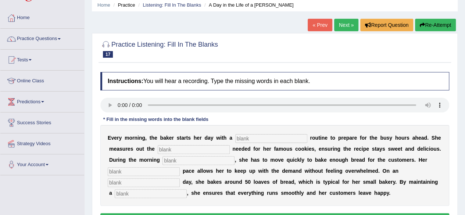
scroll to position [37, 0]
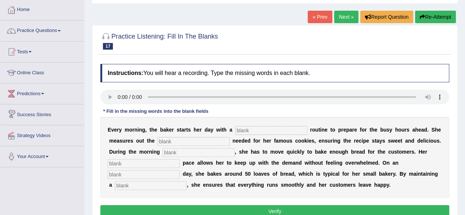
click at [271, 128] on input "text" at bounding box center [271, 130] width 72 height 9
type input "simple"
click at [211, 140] on input "text" at bounding box center [194, 141] width 72 height 9
type input "sugar"
click at [196, 153] on input "text" at bounding box center [198, 152] width 72 height 9
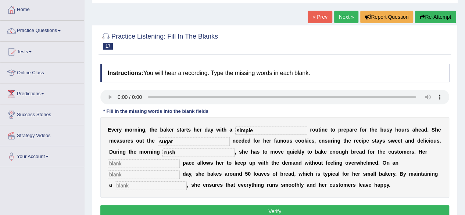
type input "rush"
click at [163, 160] on input "text" at bounding box center [144, 163] width 72 height 9
type input "steady"
click at [154, 173] on input "text" at bounding box center [144, 174] width 72 height 9
type input "average"
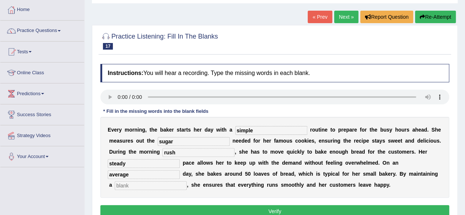
click at [150, 183] on input "text" at bounding box center [151, 185] width 72 height 9
type input "workflow"
click at [329, 210] on button "Verify" at bounding box center [274, 211] width 349 height 12
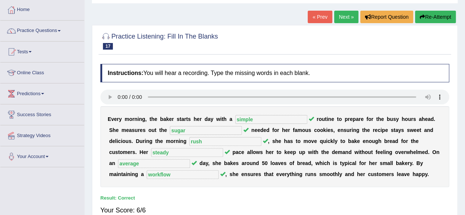
click at [343, 16] on link "Next »" at bounding box center [346, 17] width 24 height 12
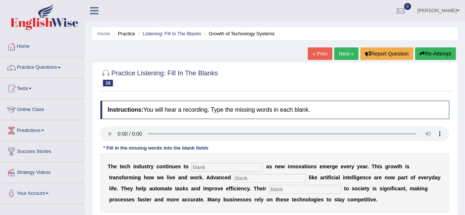
click at [212, 169] on input "text" at bounding box center [227, 167] width 72 height 9
type input "bringing"
click at [268, 182] on input "text" at bounding box center [270, 178] width 72 height 9
type input "system"
click at [274, 189] on input "text" at bounding box center [305, 189] width 72 height 9
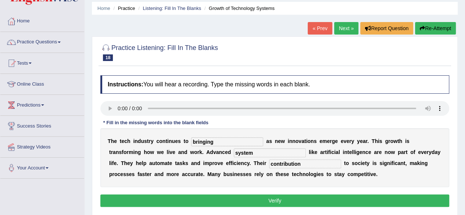
scroll to position [26, 0]
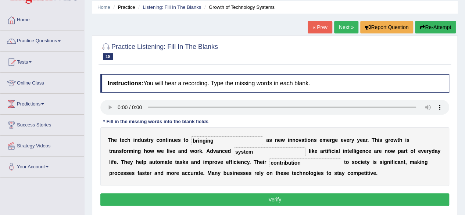
type input "contribution"
click at [327, 195] on button "Verify" at bounding box center [274, 199] width 349 height 12
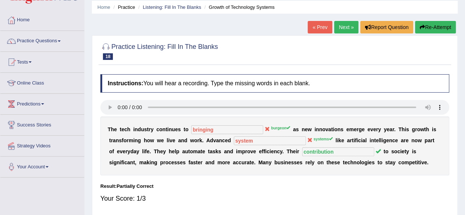
click at [340, 28] on link "Next »" at bounding box center [346, 27] width 24 height 12
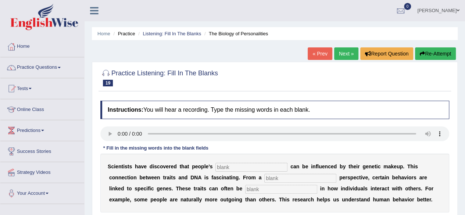
click at [255, 166] on input "text" at bounding box center [251, 167] width 72 height 9
type input "personality"
click at [281, 177] on input "text" at bounding box center [300, 178] width 72 height 9
type input "biology"
click at [267, 186] on input "text" at bounding box center [281, 189] width 72 height 9
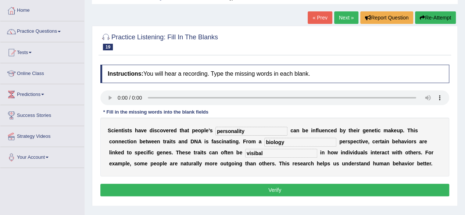
scroll to position [37, 0]
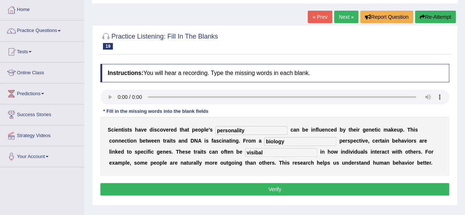
type input "visibal"
click at [306, 187] on button "Verify" at bounding box center [274, 189] width 349 height 12
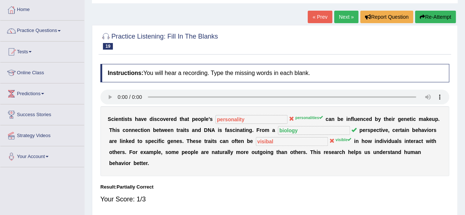
click at [345, 19] on link "Next »" at bounding box center [346, 17] width 24 height 12
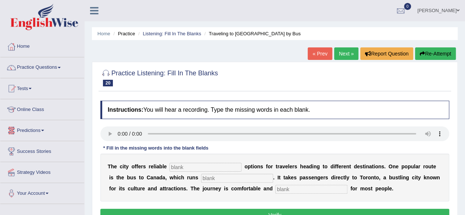
click at [173, 167] on input "text" at bounding box center [205, 167] width 72 height 9
type input "transportation"
click at [217, 180] on input "text" at bounding box center [237, 178] width 72 height 9
type input "daily"
click at [304, 189] on input "text" at bounding box center [311, 189] width 72 height 9
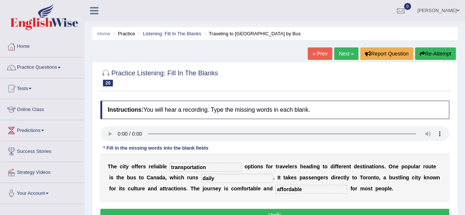
type input "affordable"
click at [360, 210] on button "Verify" at bounding box center [274, 215] width 349 height 12
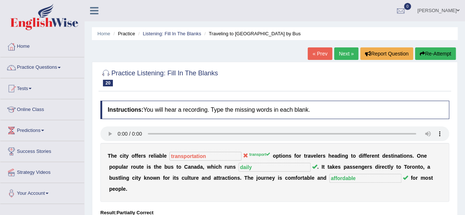
click at [341, 56] on link "Next »" at bounding box center [346, 53] width 24 height 12
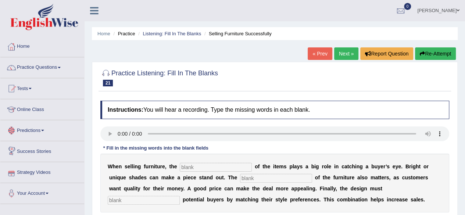
click at [193, 168] on input "text" at bounding box center [216, 167] width 72 height 9
type input "colour"
click at [271, 175] on input "text" at bounding box center [276, 178] width 72 height 9
type input "value"
click at [168, 201] on input "text" at bounding box center [144, 200] width 72 height 9
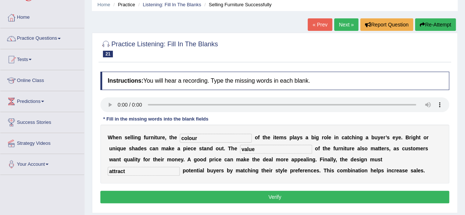
scroll to position [35, 0]
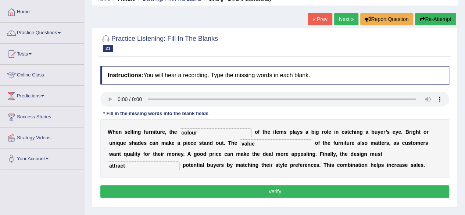
type input "attract"
click at [369, 185] on button "Verify" at bounding box center [274, 191] width 349 height 12
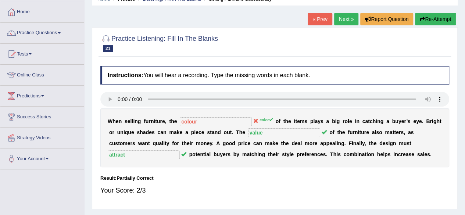
click at [347, 21] on link "Next »" at bounding box center [346, 19] width 24 height 12
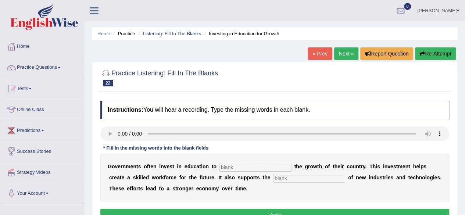
click at [233, 168] on input "text" at bounding box center [255, 167] width 72 height 9
type input "boost"
click at [304, 177] on input "text" at bounding box center [309, 178] width 72 height 9
type input "development"
click at [295, 211] on button "Verify" at bounding box center [274, 215] width 349 height 12
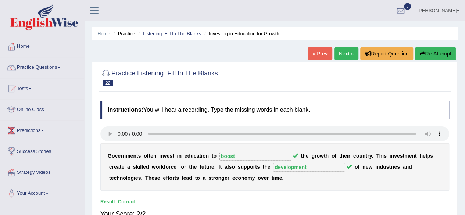
click at [343, 51] on link "Next »" at bounding box center [346, 53] width 24 height 12
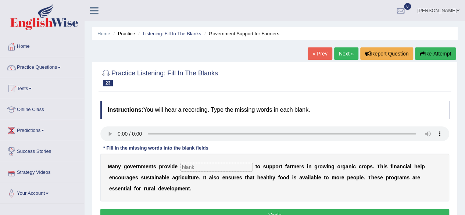
click at [196, 166] on input "text" at bounding box center [216, 167] width 72 height 9
type input "subsities"
click at [275, 210] on button "Verify" at bounding box center [274, 215] width 349 height 12
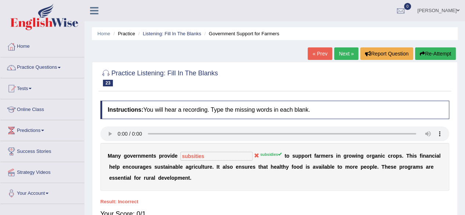
click at [346, 56] on link "Next »" at bounding box center [346, 53] width 24 height 12
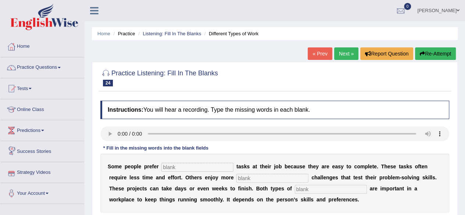
click at [182, 167] on input "text" at bounding box center [197, 167] width 72 height 9
type input "simple"
click at [256, 178] on input "text" at bounding box center [272, 178] width 72 height 9
type input "complex"
click at [307, 187] on input "text" at bounding box center [331, 189] width 72 height 9
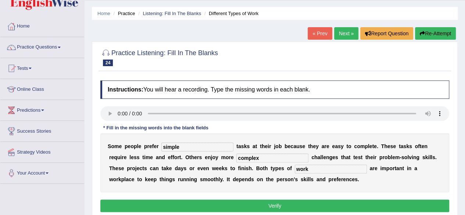
scroll to position [33, 0]
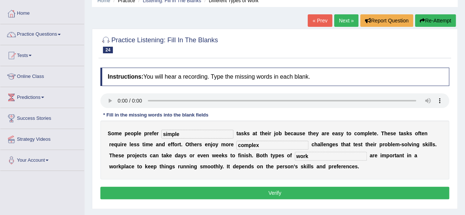
type input "work"
click at [290, 190] on button "Verify" at bounding box center [274, 193] width 349 height 12
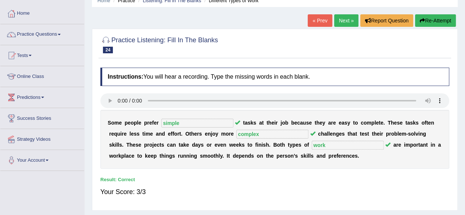
click at [344, 22] on link "Next »" at bounding box center [346, 20] width 24 height 12
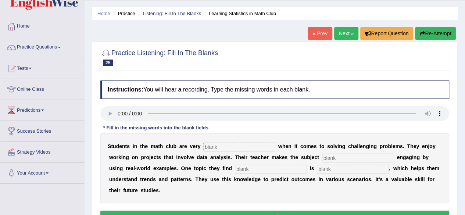
scroll to position [23, 0]
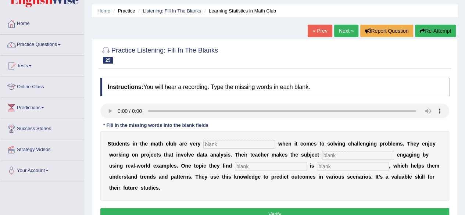
click at [232, 145] on input "text" at bounding box center [239, 144] width 72 height 9
type input "active"
click at [348, 155] on input "text" at bounding box center [358, 155] width 72 height 9
type input "completely"
click at [300, 167] on input "text" at bounding box center [271, 166] width 72 height 9
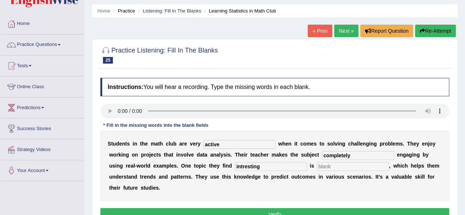
type input "intresting"
click at [343, 163] on input "text" at bounding box center [353, 166] width 72 height 9
click at [327, 166] on input "stastics" at bounding box center [353, 166] width 72 height 9
type input "stastistics"
click at [311, 211] on button "Verify" at bounding box center [274, 214] width 349 height 12
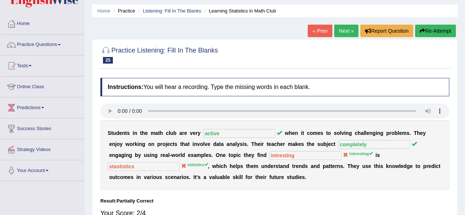
click at [346, 32] on link "Next »" at bounding box center [346, 31] width 24 height 12
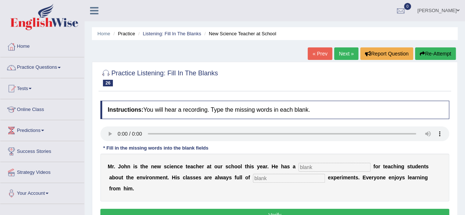
click at [330, 165] on input "text" at bounding box center [334, 167] width 72 height 9
type input "passion"
click at [309, 178] on input "text" at bounding box center [289, 178] width 72 height 9
type input "exciting"
click at [300, 210] on button "Verify" at bounding box center [274, 215] width 349 height 12
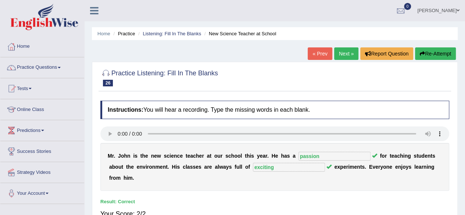
click at [339, 55] on link "Next »" at bounding box center [346, 53] width 24 height 12
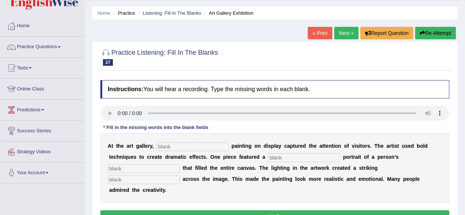
scroll to position [27, 0]
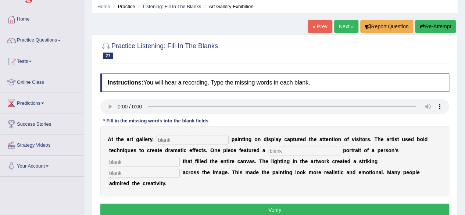
click at [212, 137] on input "text" at bounding box center [193, 140] width 72 height 9
type input "every"
click at [284, 148] on input "text" at bounding box center [304, 151] width 72 height 9
type input "huge"
click at [176, 161] on input "text" at bounding box center [144, 162] width 72 height 9
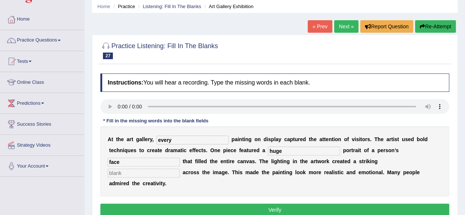
type input "face"
click at [166, 172] on input "text" at bounding box center [144, 173] width 72 height 9
type input "shadow"
click at [234, 207] on button "Verify" at bounding box center [274, 210] width 349 height 12
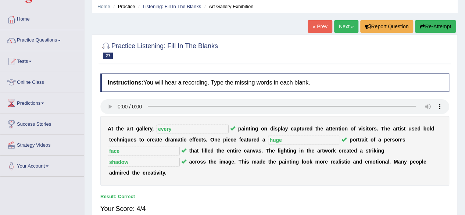
click at [348, 30] on link "Next »" at bounding box center [346, 26] width 24 height 12
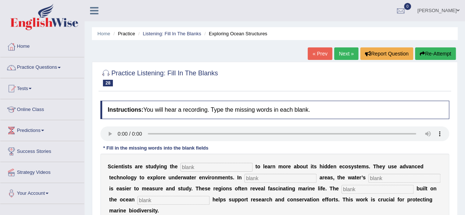
click at [206, 166] on input "text" at bounding box center [216, 167] width 72 height 9
type input "oceation"
click at [252, 174] on input "text" at bounding box center [280, 178] width 72 height 9
type input "shellow"
click at [376, 177] on input "text" at bounding box center [404, 178] width 72 height 9
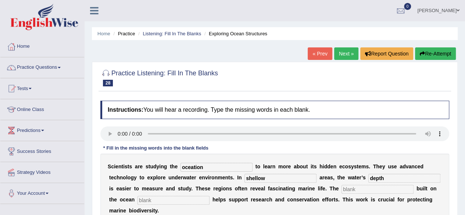
type input "depth"
click at [391, 190] on input "text" at bounding box center [377, 189] width 72 height 9
type input "infrastructure"
click at [205, 202] on input "text" at bounding box center [173, 200] width 72 height 9
click at [215, 165] on input "oceation" at bounding box center [216, 167] width 72 height 9
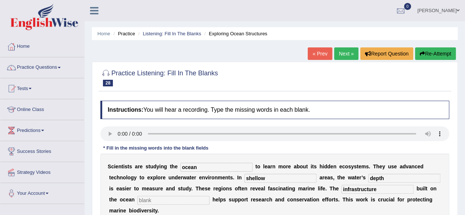
type input "ocean"
click at [162, 200] on input "text" at bounding box center [173, 200] width 72 height 9
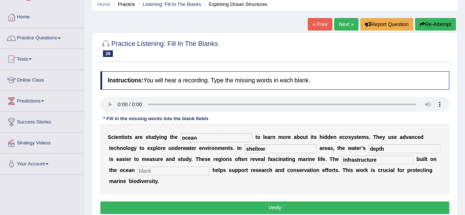
scroll to position [29, 0]
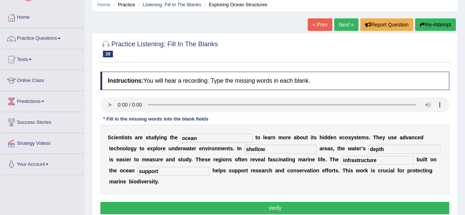
type input "support"
click at [264, 203] on button "Verify" at bounding box center [274, 208] width 349 height 12
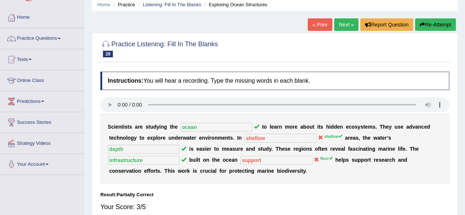
click at [345, 34] on div "Practice Listening: Fill In The Blanks 28 Exploring Ocean Structures Instructio…" at bounding box center [275, 129] width 366 height 193
click at [343, 23] on link "Next »" at bounding box center [346, 24] width 24 height 12
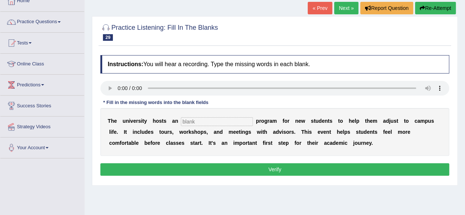
scroll to position [50, 0]
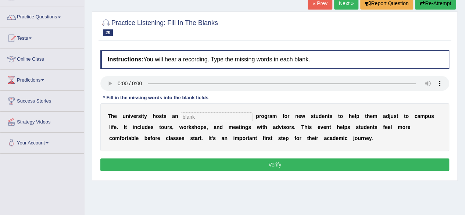
click at [230, 117] on input "text" at bounding box center [217, 116] width 72 height 9
type input "orientation"
click at [239, 161] on button "Verify" at bounding box center [274, 164] width 349 height 12
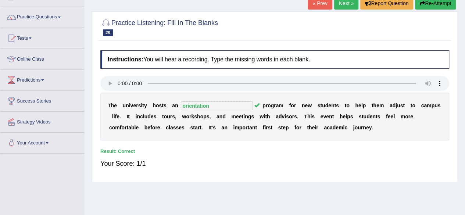
click at [346, 3] on link "Next »" at bounding box center [346, 3] width 24 height 12
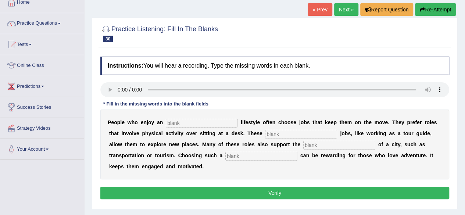
scroll to position [45, 0]
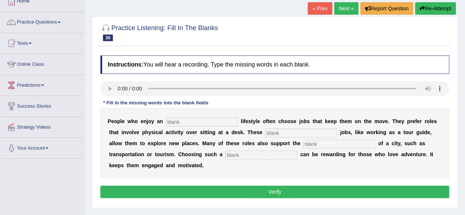
click at [207, 119] on input "text" at bounding box center [202, 122] width 72 height 9
type input "active"
click at [282, 129] on input "text" at bounding box center [301, 133] width 72 height 9
type input "intresting"
click at [323, 142] on input "text" at bounding box center [339, 144] width 72 height 9
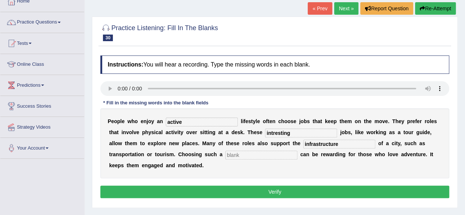
type input "infrastructure"
click at [288, 153] on input "text" at bounding box center [261, 155] width 72 height 9
type input "career"
click at [271, 193] on button "Verify" at bounding box center [274, 192] width 349 height 12
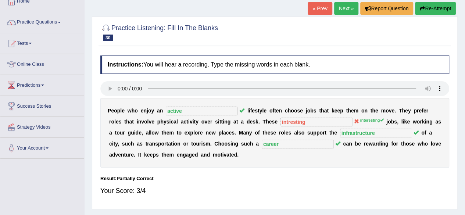
click at [344, 10] on link "Next »" at bounding box center [346, 8] width 24 height 12
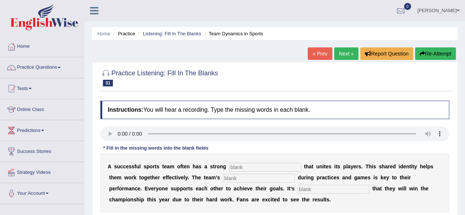
click at [289, 164] on input "text" at bounding box center [265, 167] width 72 height 9
type input "culture"
click at [271, 179] on input "text" at bounding box center [259, 178] width 72 height 9
click at [235, 177] on input "colopration" at bounding box center [259, 178] width 72 height 9
click at [239, 178] on input "colapration" at bounding box center [259, 178] width 72 height 9
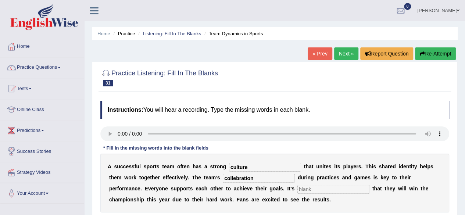
type input "collebration"
click at [322, 192] on input "text" at bounding box center [333, 189] width 72 height 9
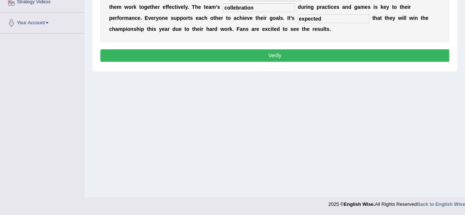
type input "expected"
click at [368, 59] on button "Verify" at bounding box center [274, 55] width 349 height 12
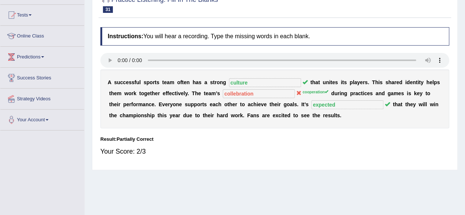
scroll to position [0, 0]
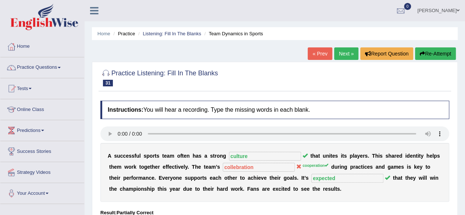
click at [343, 52] on link "Next »" at bounding box center [346, 53] width 24 height 12
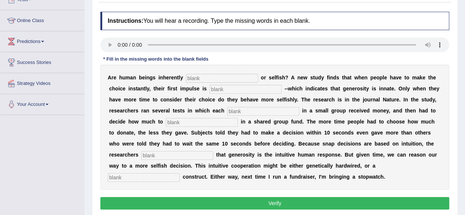
scroll to position [89, 0]
click at [243, 76] on input "text" at bounding box center [222, 78] width 72 height 9
type input "generous"
click at [243, 86] on input "text" at bounding box center [245, 89] width 72 height 9
type input "small"
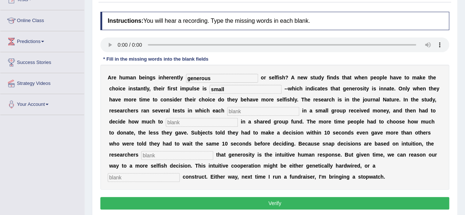
click at [173, 177] on input "text" at bounding box center [144, 177] width 72 height 9
type input "cultural"
click at [207, 152] on input "text" at bounding box center [177, 155] width 72 height 9
click at [207, 152] on input "generosity" at bounding box center [177, 155] width 72 height 9
type input "generosity"
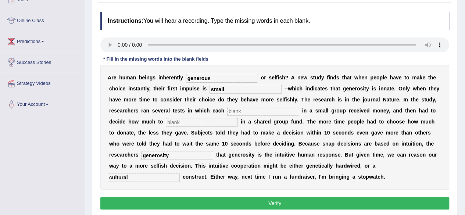
click at [219, 118] on input "text" at bounding box center [202, 122] width 72 height 9
type input "donate"
click at [256, 200] on button "Verify" at bounding box center [274, 203] width 349 height 12
click at [259, 107] on input "text" at bounding box center [263, 111] width 72 height 9
type input "one"
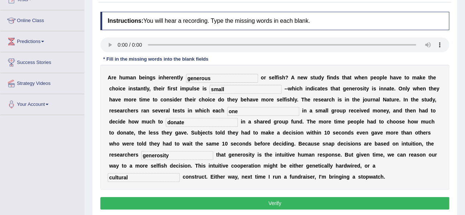
click at [268, 200] on button "Verify" at bounding box center [274, 203] width 349 height 12
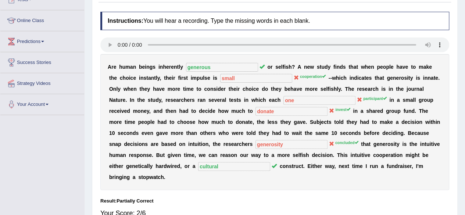
scroll to position [0, 0]
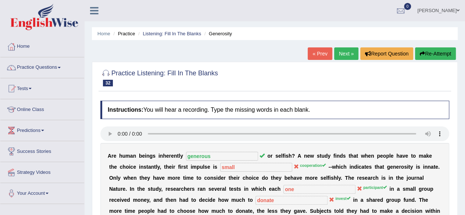
click at [343, 58] on link "Next »" at bounding box center [346, 53] width 24 height 12
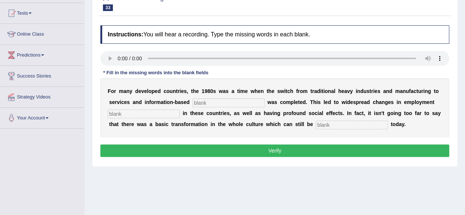
scroll to position [75, 0]
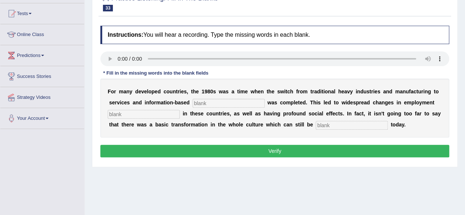
click at [224, 104] on input "text" at bounding box center [229, 103] width 72 height 9
type input "interprise"
click at [170, 116] on input "text" at bounding box center [144, 114] width 72 height 9
click at [118, 114] on input "patterns" at bounding box center [144, 114] width 72 height 9
click at [140, 114] on input "paterns" at bounding box center [144, 114] width 72 height 9
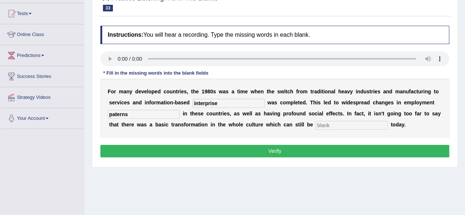
type input "paterns"
click at [337, 125] on input "text" at bounding box center [352, 125] width 72 height 9
type input "observe"
click at [332, 148] on button "Verify" at bounding box center [274, 151] width 349 height 12
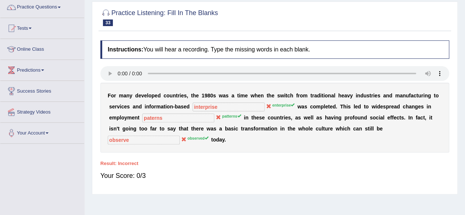
scroll to position [46, 0]
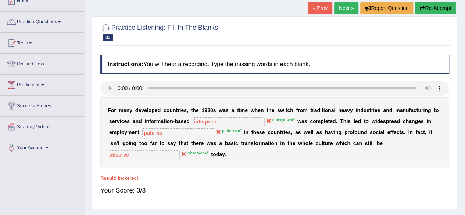
click at [337, 12] on link "Next »" at bounding box center [346, 8] width 24 height 12
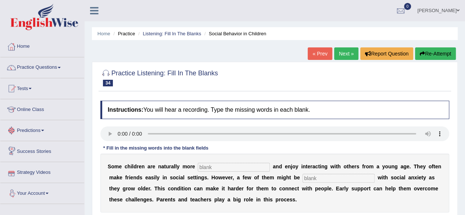
click at [215, 168] on input "text" at bounding box center [234, 167] width 72 height 9
type input "socialable"
click at [323, 180] on input "text" at bounding box center [338, 178] width 72 height 9
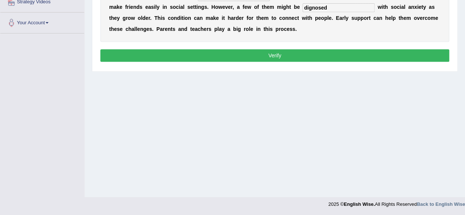
type input "dignosed"
click at [345, 57] on button "Verify" at bounding box center [274, 55] width 349 height 12
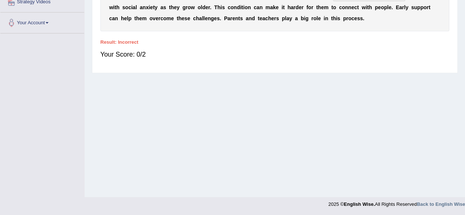
scroll to position [0, 0]
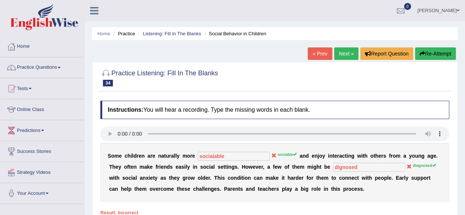
click at [344, 55] on link "Next »" at bounding box center [346, 53] width 24 height 12
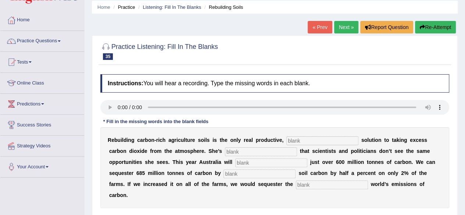
scroll to position [27, 0]
click at [314, 140] on input "text" at bounding box center [322, 140] width 72 height 9
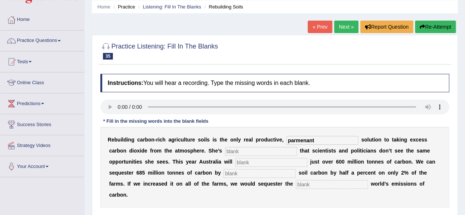
click at [273, 147] on input "text" at bounding box center [261, 151] width 72 height 9
click at [304, 140] on input "parmenant" at bounding box center [322, 140] width 72 height 9
click at [309, 140] on input "parmanant" at bounding box center [322, 140] width 72 height 9
type input "parmanent"
click at [270, 150] on input "text" at bounding box center [261, 151] width 72 height 9
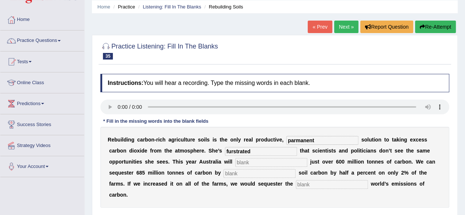
click at [232, 151] on input "furstrated" at bounding box center [261, 151] width 72 height 9
click at [265, 149] on input "frustrated" at bounding box center [261, 151] width 72 height 9
type input "frustrated"
click at [258, 159] on input "text" at bounding box center [271, 162] width 72 height 9
type input "imm"
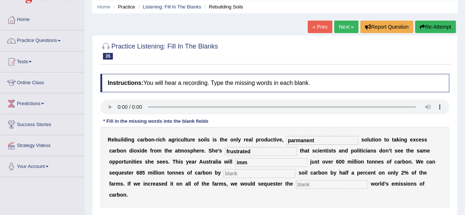
click at [244, 175] on input "text" at bounding box center [259, 173] width 72 height 9
type input "investing"
click at [330, 184] on input "text" at bounding box center [332, 184] width 72 height 9
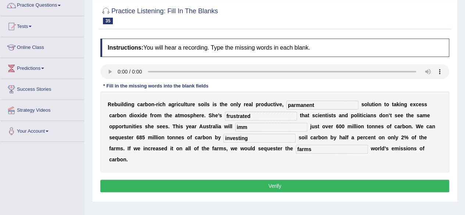
scroll to position [62, 0]
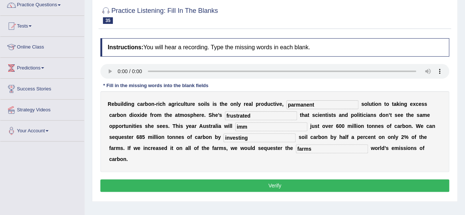
type input "farms"
click at [382, 185] on button "Verify" at bounding box center [274, 185] width 349 height 12
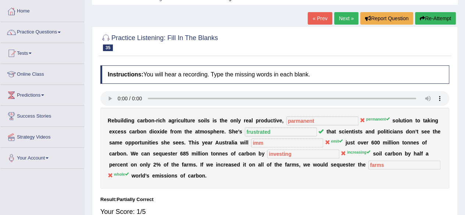
scroll to position [32, 0]
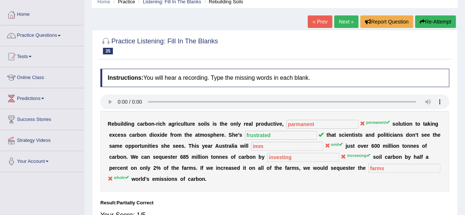
click at [351, 19] on link "Next »" at bounding box center [346, 21] width 24 height 12
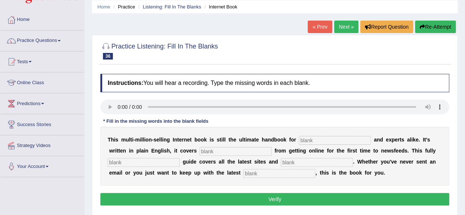
scroll to position [28, 0]
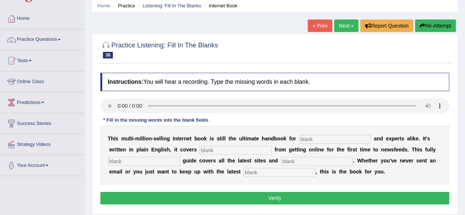
click at [259, 176] on input "text" at bounding box center [279, 172] width 72 height 9
type input "news"
click at [302, 138] on input "text" at bounding box center [335, 139] width 72 height 9
type input "novals"
click at [244, 151] on input "text" at bounding box center [236, 150] width 72 height 9
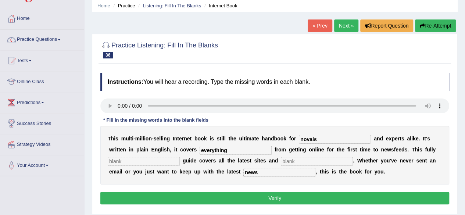
type input "everything"
click at [293, 160] on input "text" at bounding box center [317, 161] width 72 height 9
type input "ssss"
click at [150, 159] on input "text" at bounding box center [144, 161] width 72 height 9
type input "s"
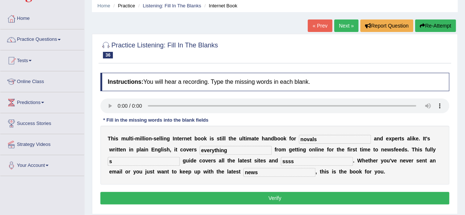
click at [257, 201] on button "Verify" at bounding box center [274, 198] width 349 height 12
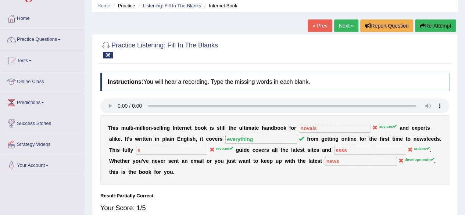
click at [343, 25] on link "Next »" at bounding box center [346, 25] width 24 height 12
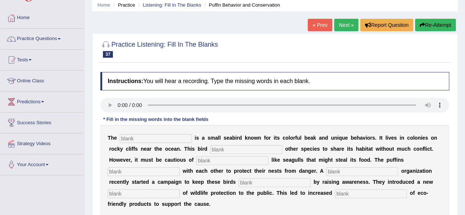
scroll to position [29, 0]
click at [373, 196] on input "text" at bounding box center [371, 193] width 72 height 9
type input "consumption"
click at [183, 137] on input "text" at bounding box center [156, 138] width 72 height 9
type input "puffins"
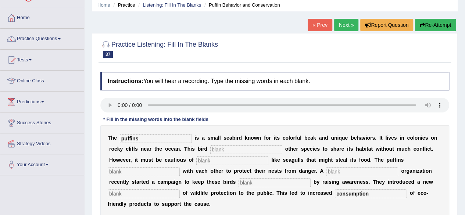
click at [224, 147] on input "text" at bounding box center [246, 149] width 72 height 9
type input "allows"
click at [290, 182] on input "text" at bounding box center [275, 182] width 72 height 9
click at [334, 170] on input "text" at bounding box center [362, 171] width 72 height 9
type input "corprate"
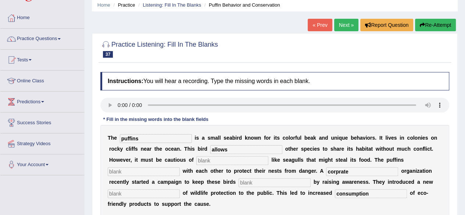
click at [290, 184] on input "text" at bounding box center [275, 182] width 72 height 9
type input "sufer"
click at [157, 173] on input "text" at bounding box center [144, 171] width 72 height 9
type input "same"
click at [140, 196] on input "text" at bounding box center [144, 193] width 72 height 9
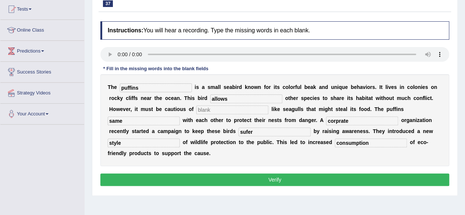
scroll to position [79, 0]
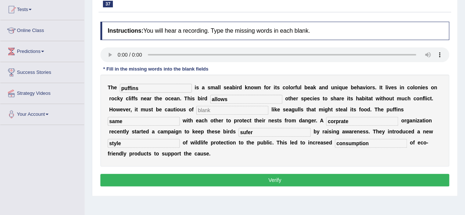
type input "style"
click at [320, 179] on button "Verify" at bounding box center [274, 180] width 349 height 12
click at [251, 110] on input "text" at bounding box center [232, 110] width 72 height 9
type input "bird"
click at [235, 175] on button "Verify" at bounding box center [274, 180] width 349 height 12
